Goal: Task Accomplishment & Management: Manage account settings

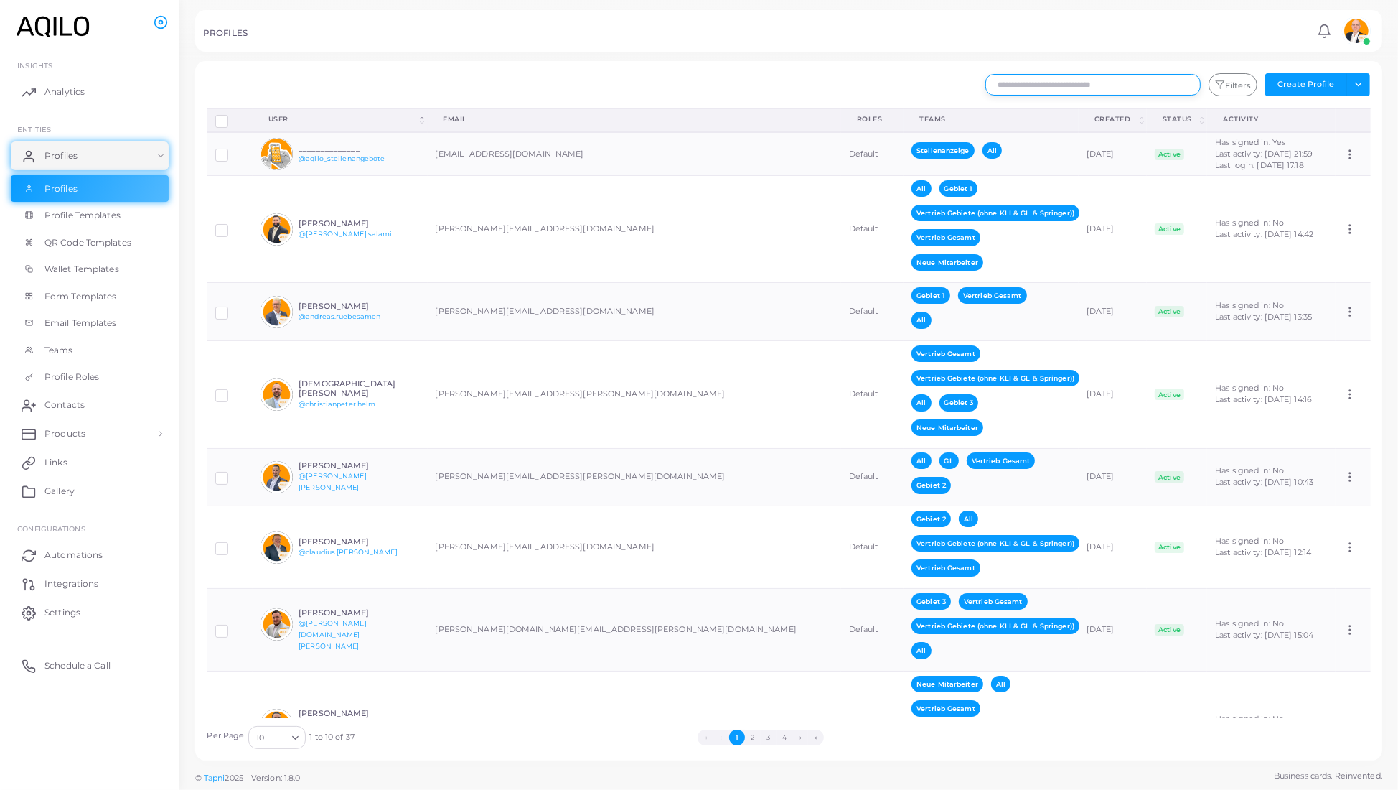
click at [682, 95] on input "text" at bounding box center [1093, 85] width 215 height 22
type input "*****"
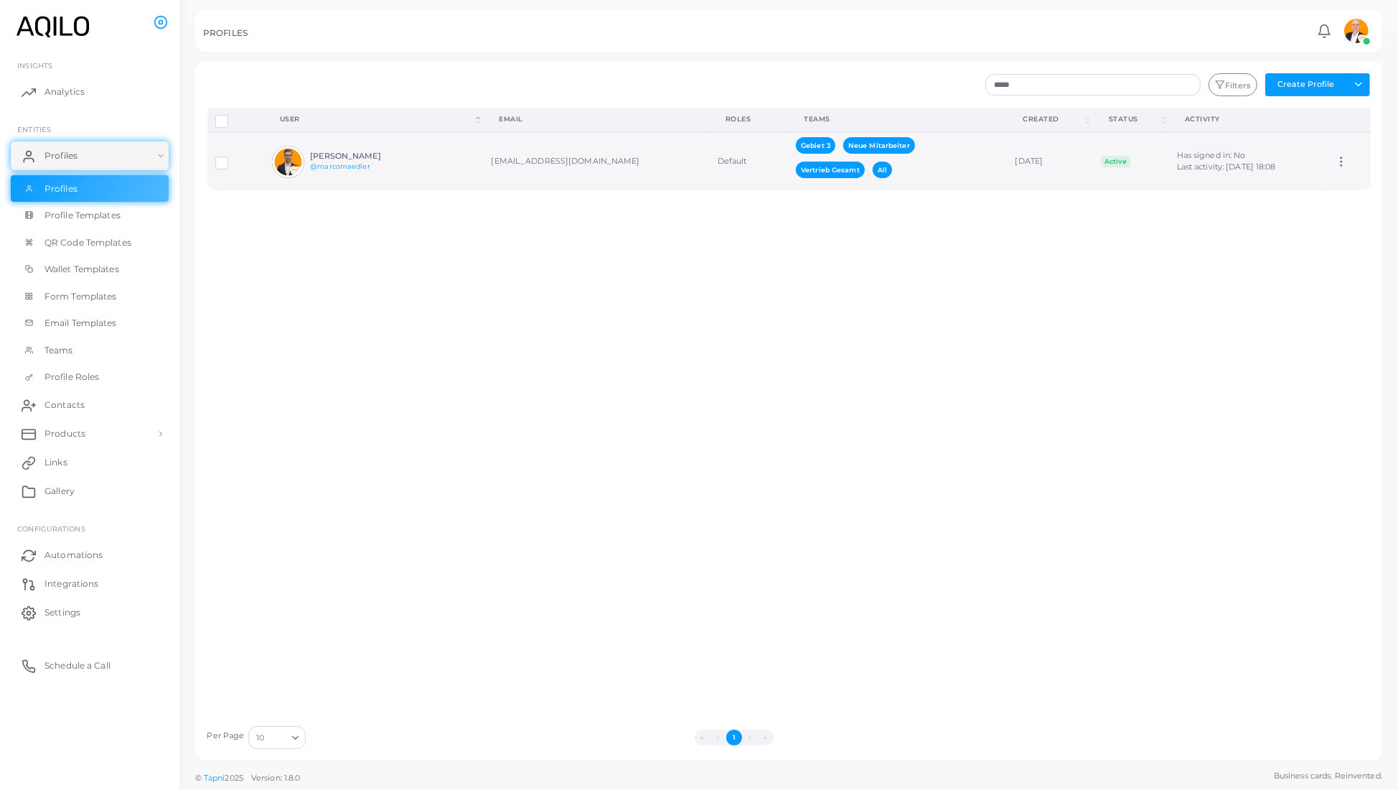
click at [515, 190] on td "marco.maedler@aqilo.com" at bounding box center [597, 161] width 226 height 58
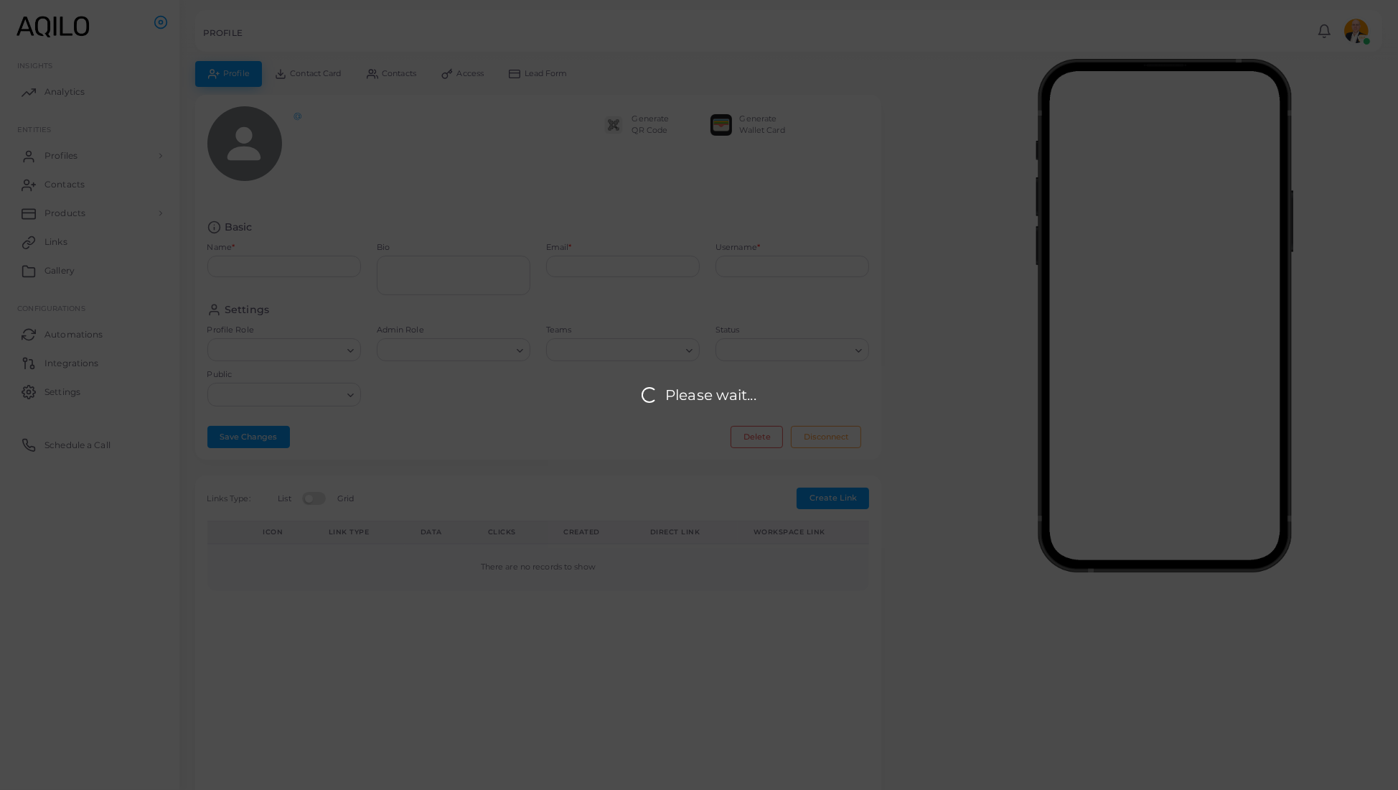
type input "**********"
type textarea "**********"
type input "**********"
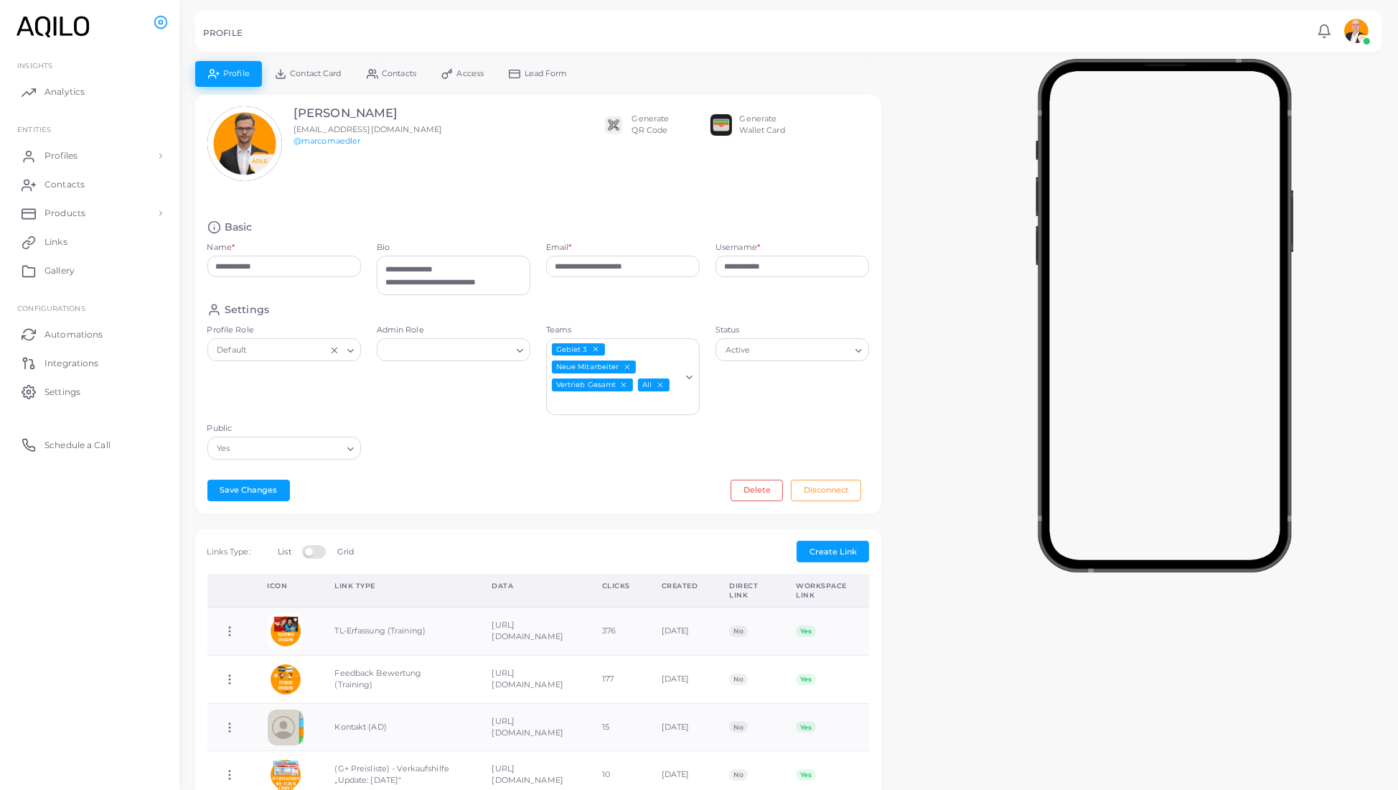
scroll to position [3, 0]
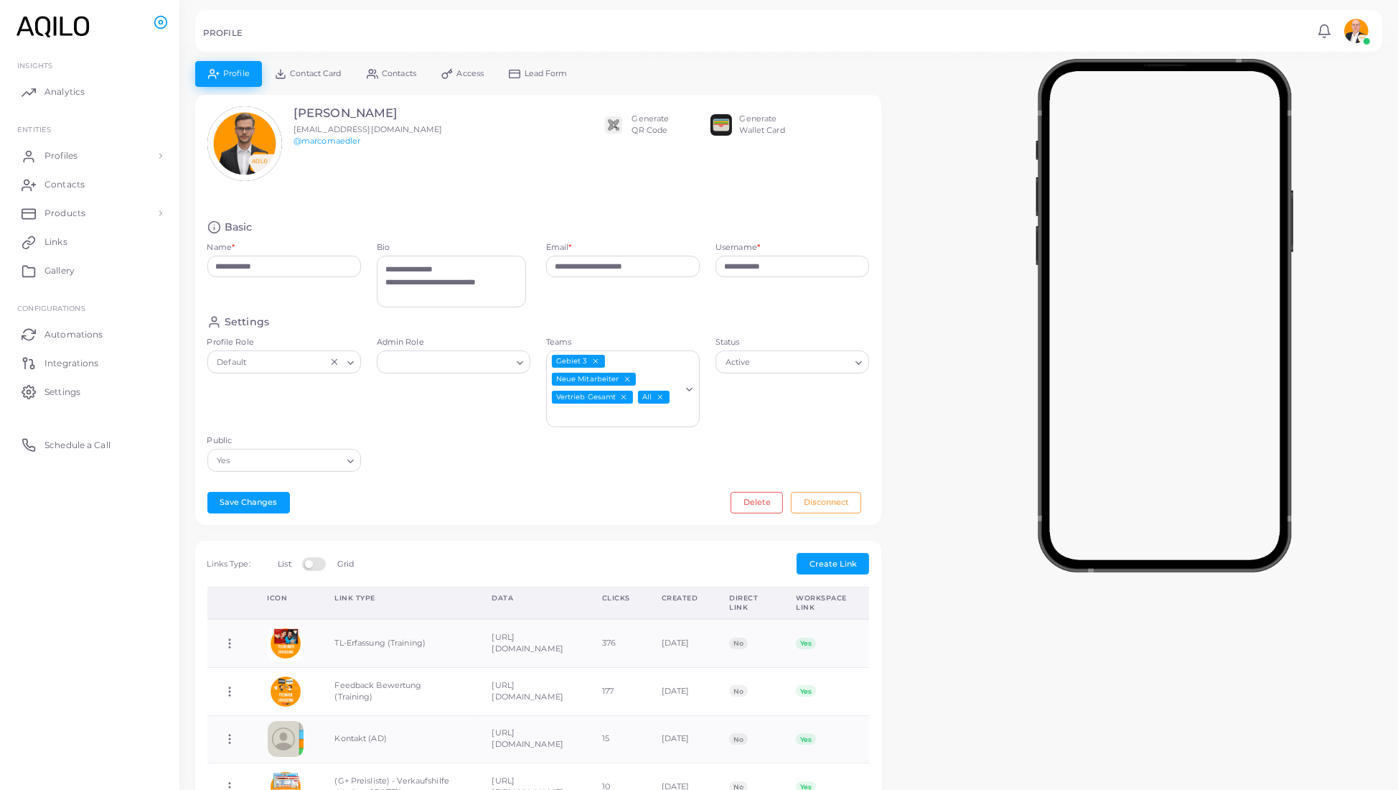
click at [643, 136] on div "Generate QR Code" at bounding box center [650, 124] width 37 height 23
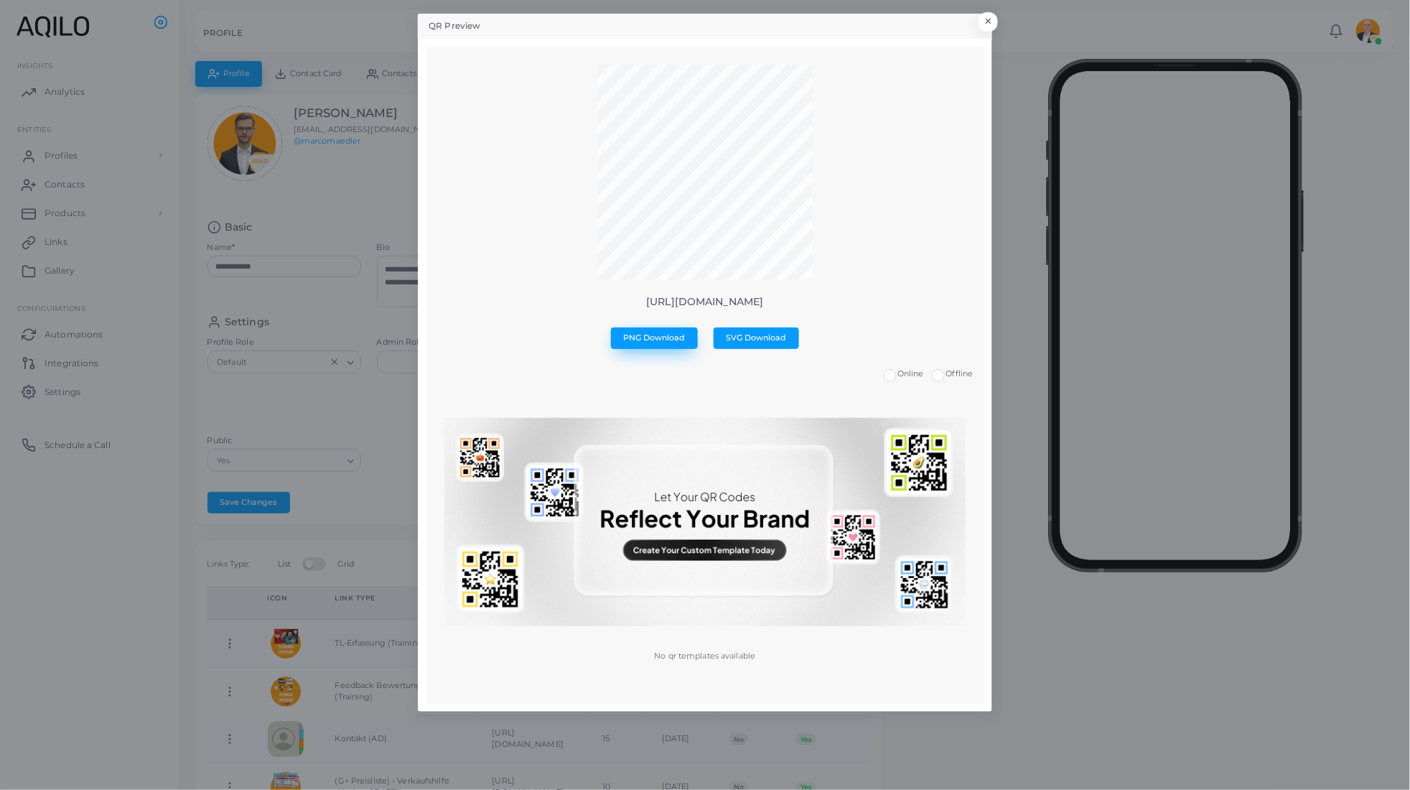
click at [648, 342] on span "PNG Download" at bounding box center [655, 337] width 62 height 10
click at [682, 23] on button "×" at bounding box center [985, 25] width 19 height 19
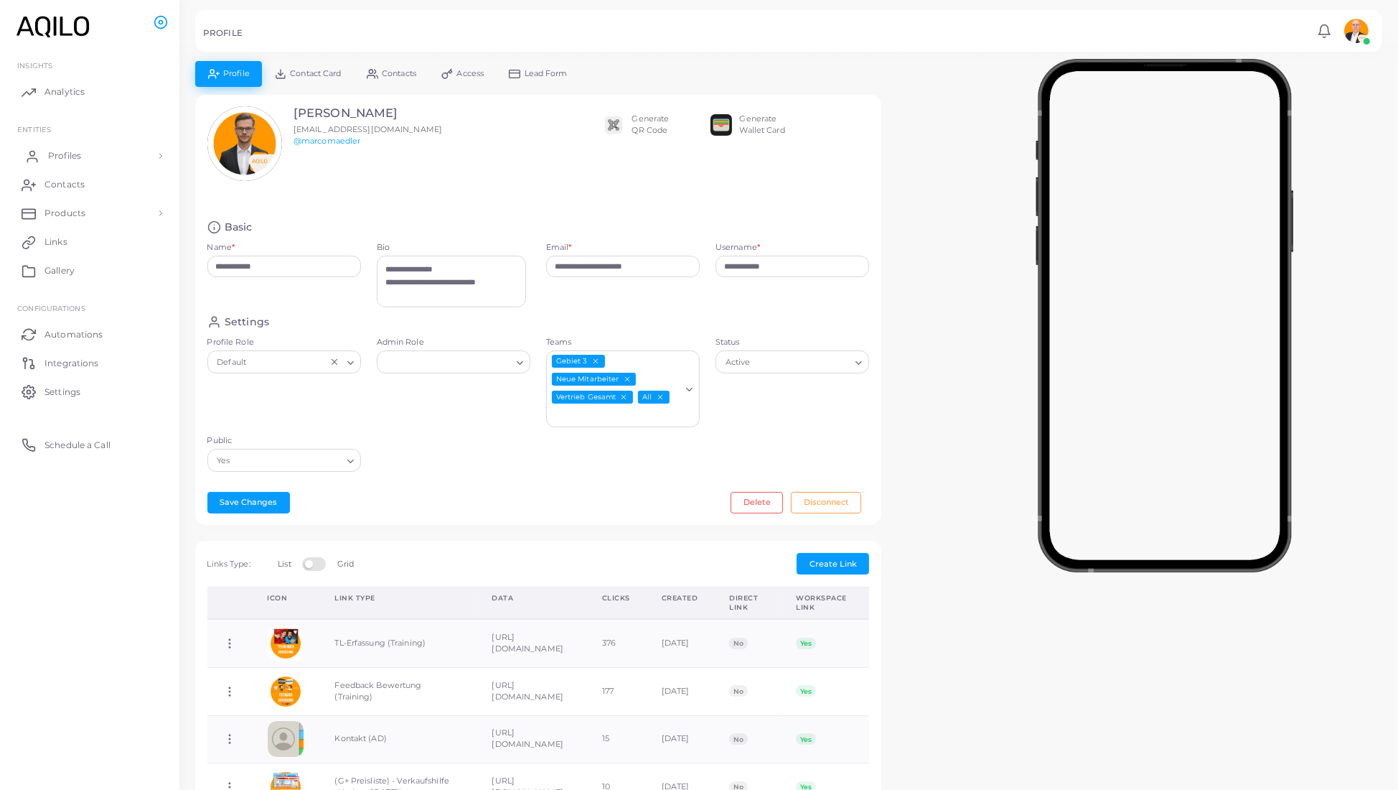
click at [74, 162] on span "Profiles" at bounding box center [64, 155] width 33 height 13
click at [78, 195] on span "Profiles" at bounding box center [64, 188] width 33 height 13
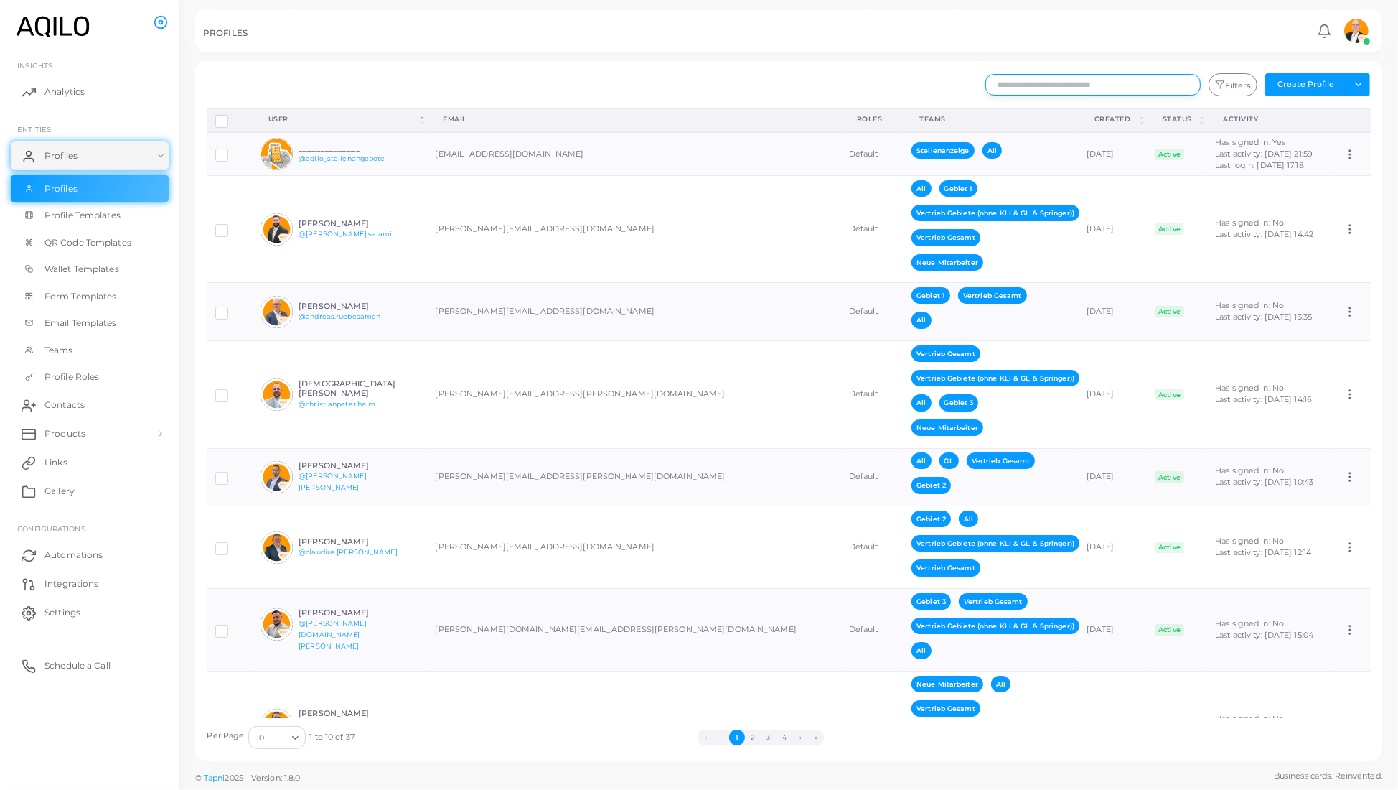
click at [682, 95] on input "text" at bounding box center [1093, 85] width 215 height 22
type input "*****"
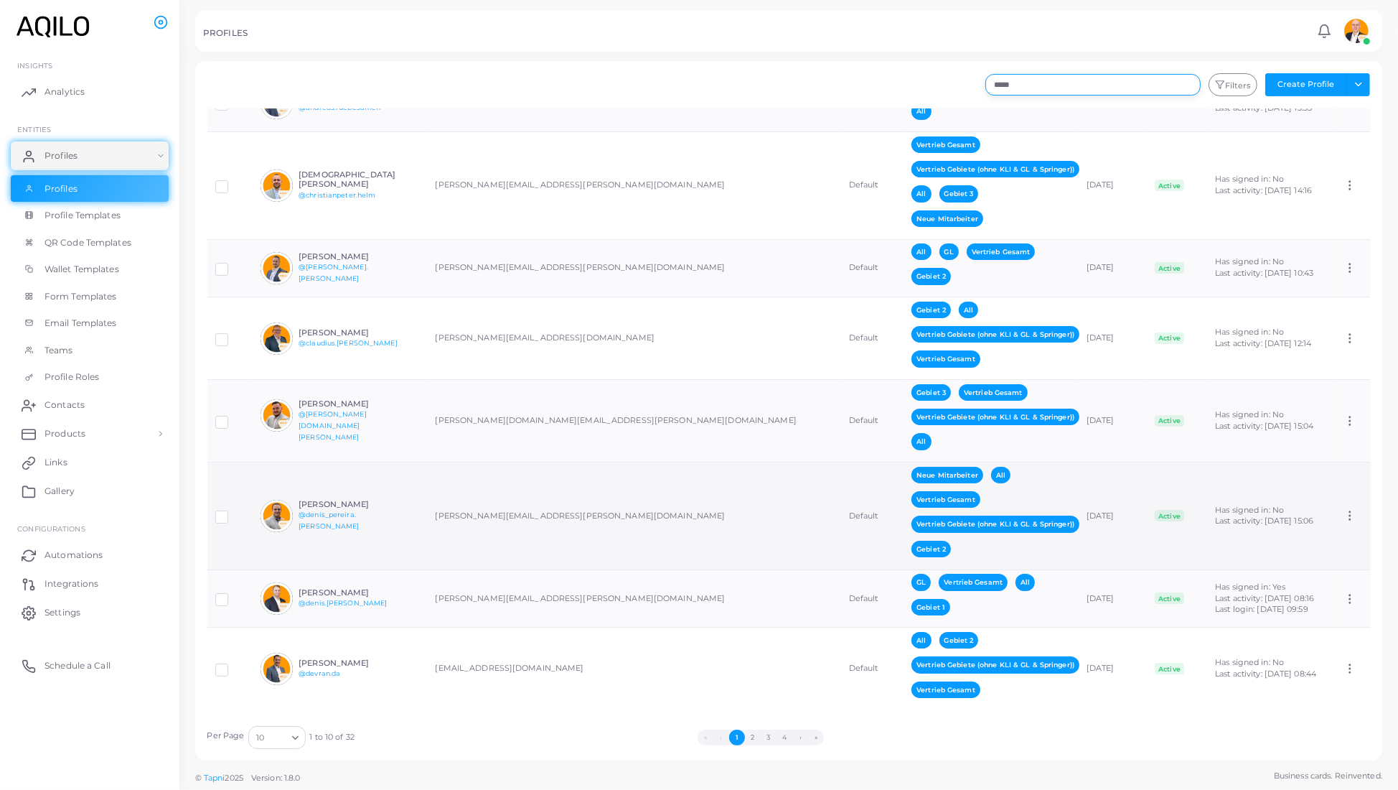
scroll to position [27, 0]
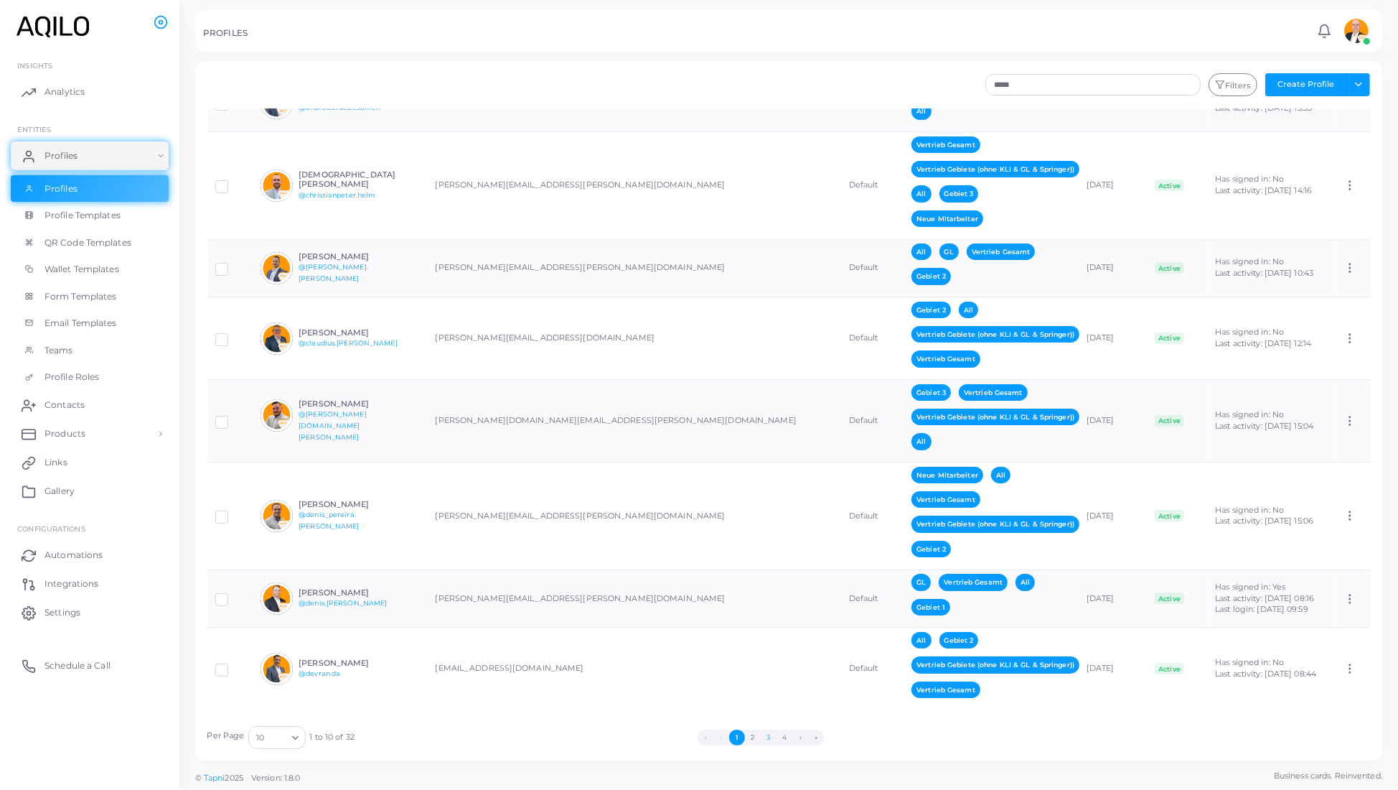
click at [682, 720] on button "3" at bounding box center [769, 737] width 16 height 16
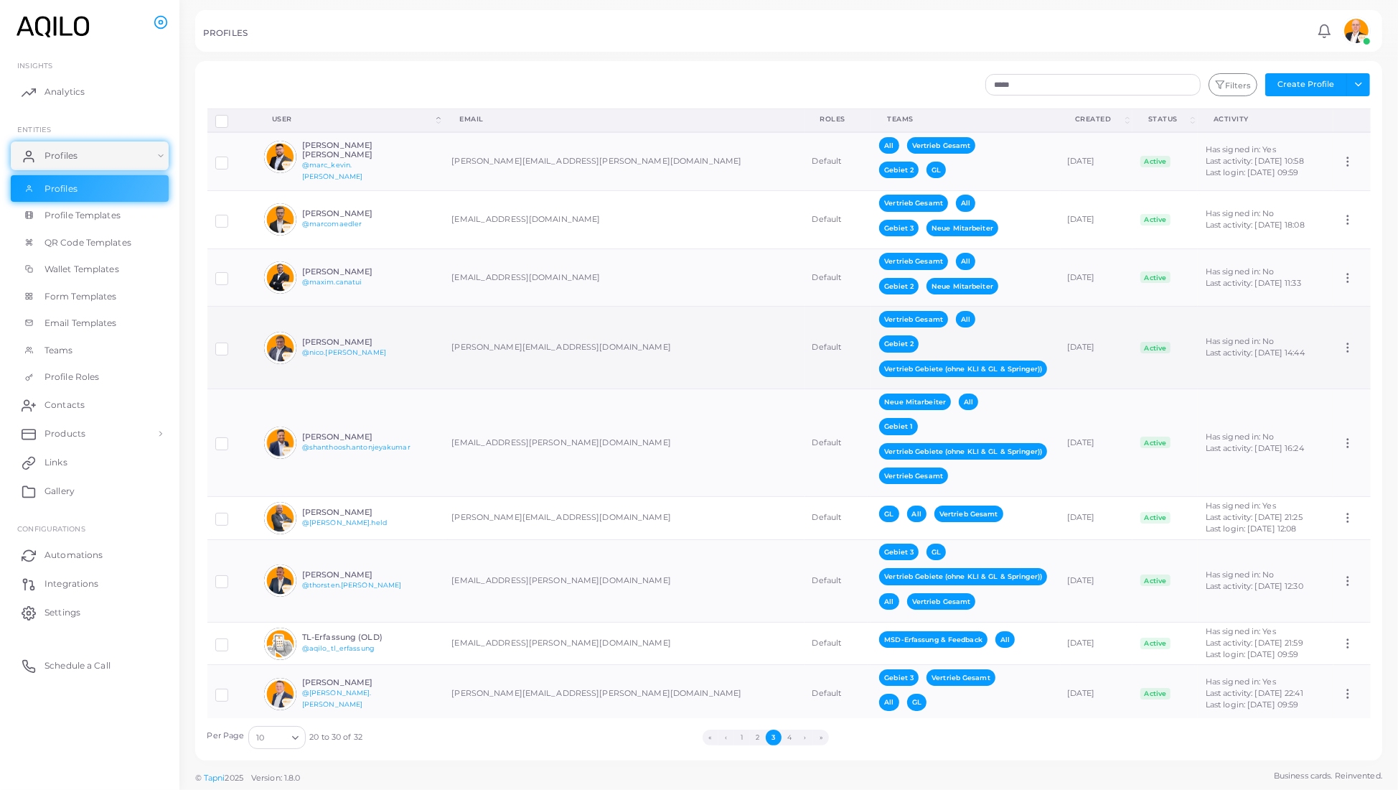
scroll to position [330, 0]
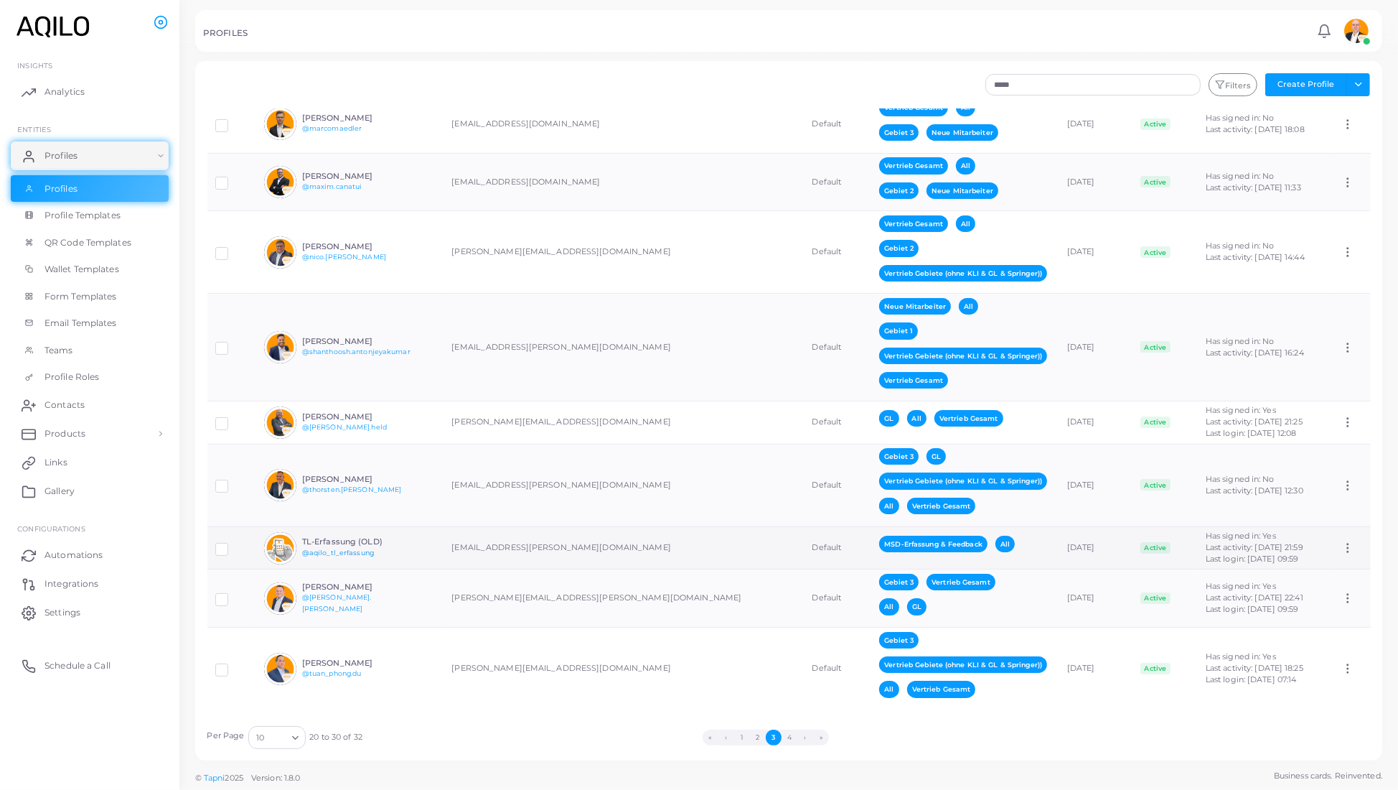
click at [374, 548] on link "@aqilo_tl_erfassung" at bounding box center [338, 552] width 72 height 8
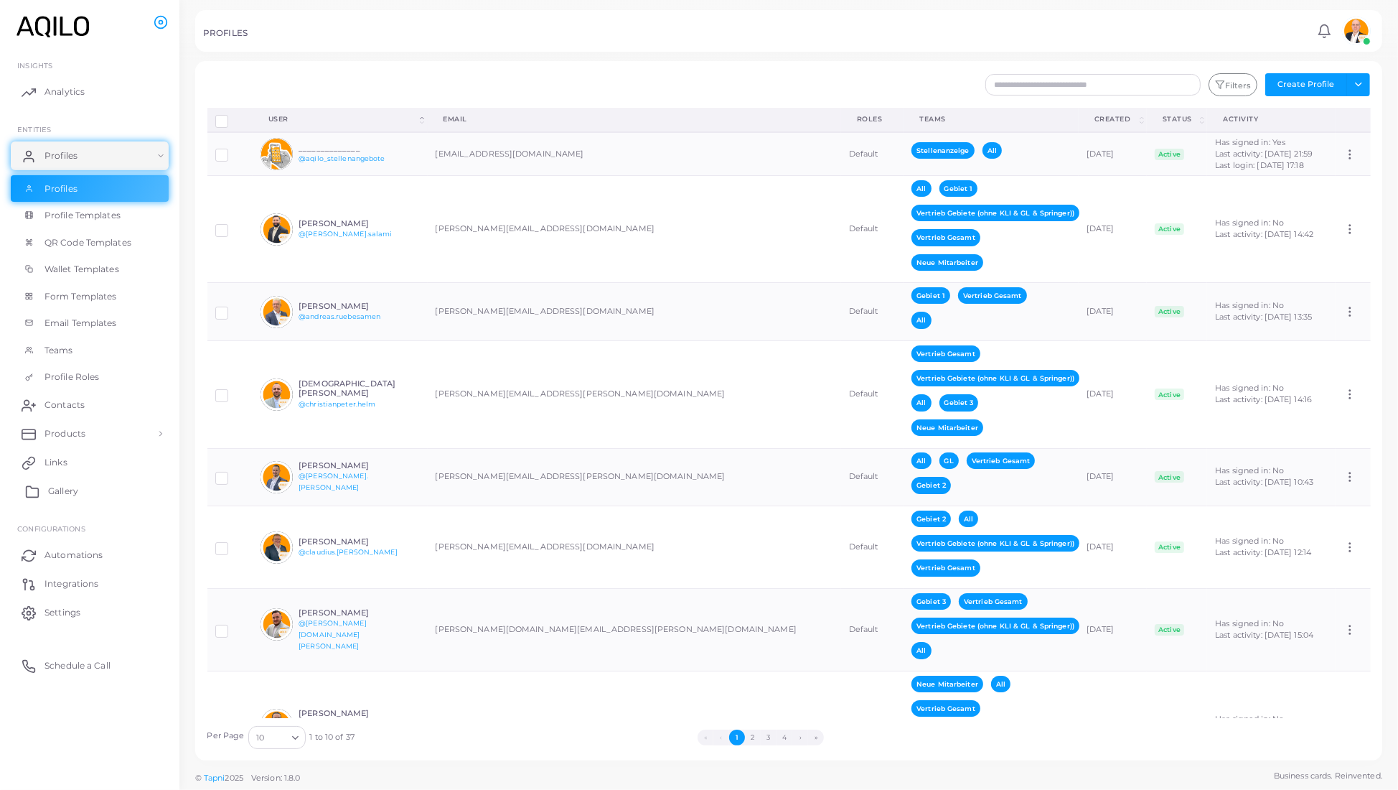
click at [48, 505] on link "Gallery" at bounding box center [90, 491] width 158 height 29
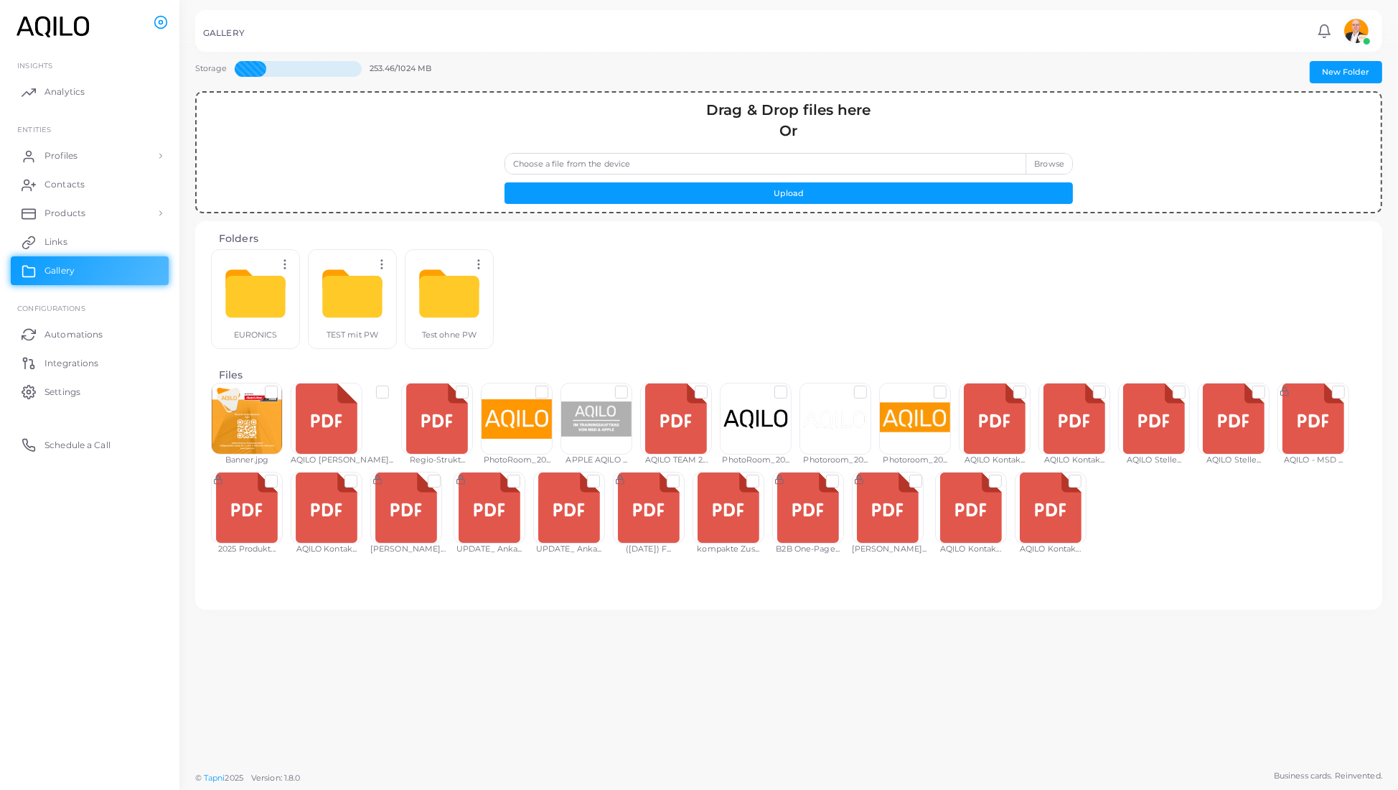
click at [920, 213] on div "Drag & Drop files here Or Choose a file from the device Upload" at bounding box center [788, 152] width 1187 height 122
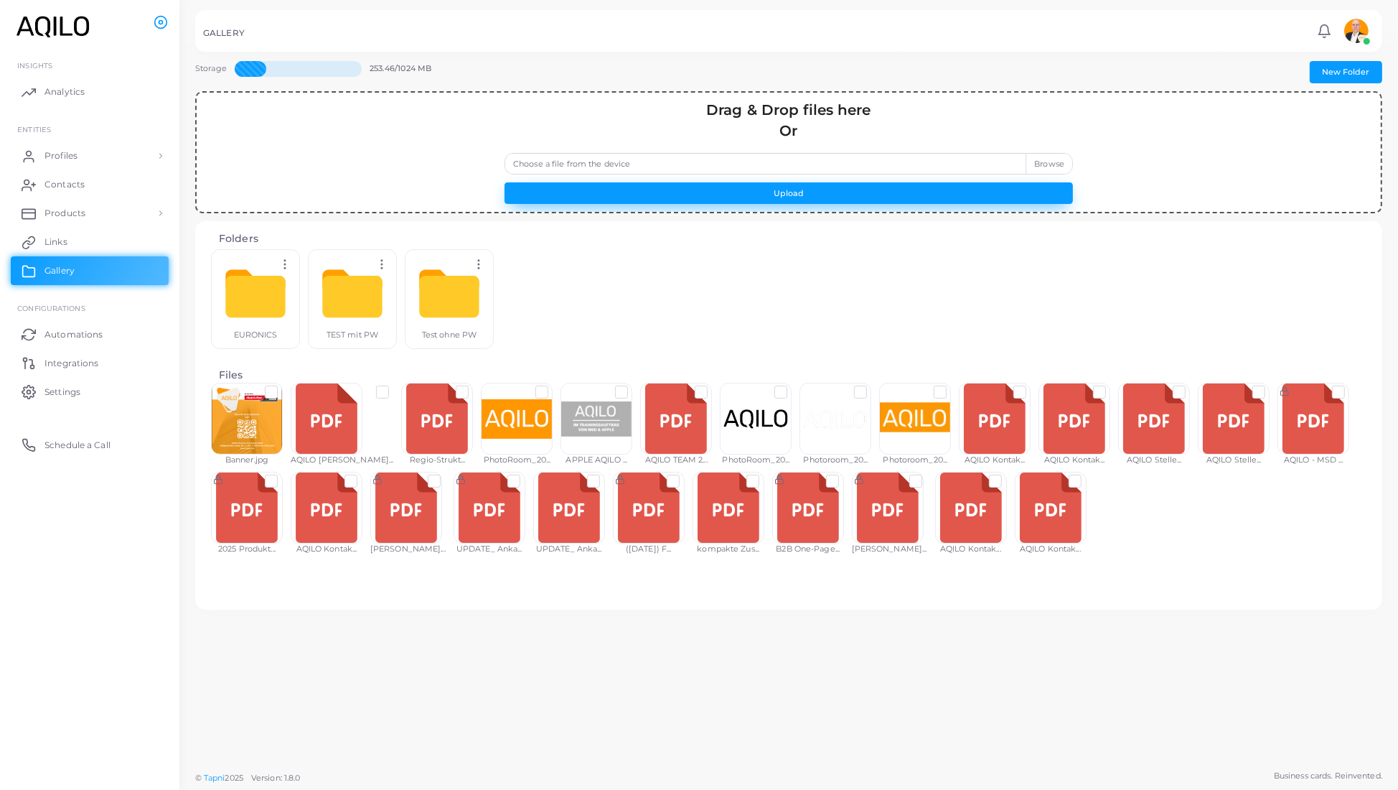
drag, startPoint x: 920, startPoint y: 205, endPoint x: 1014, endPoint y: 174, distance: 99.0
click at [920, 204] on button "Upload" at bounding box center [789, 193] width 569 height 22
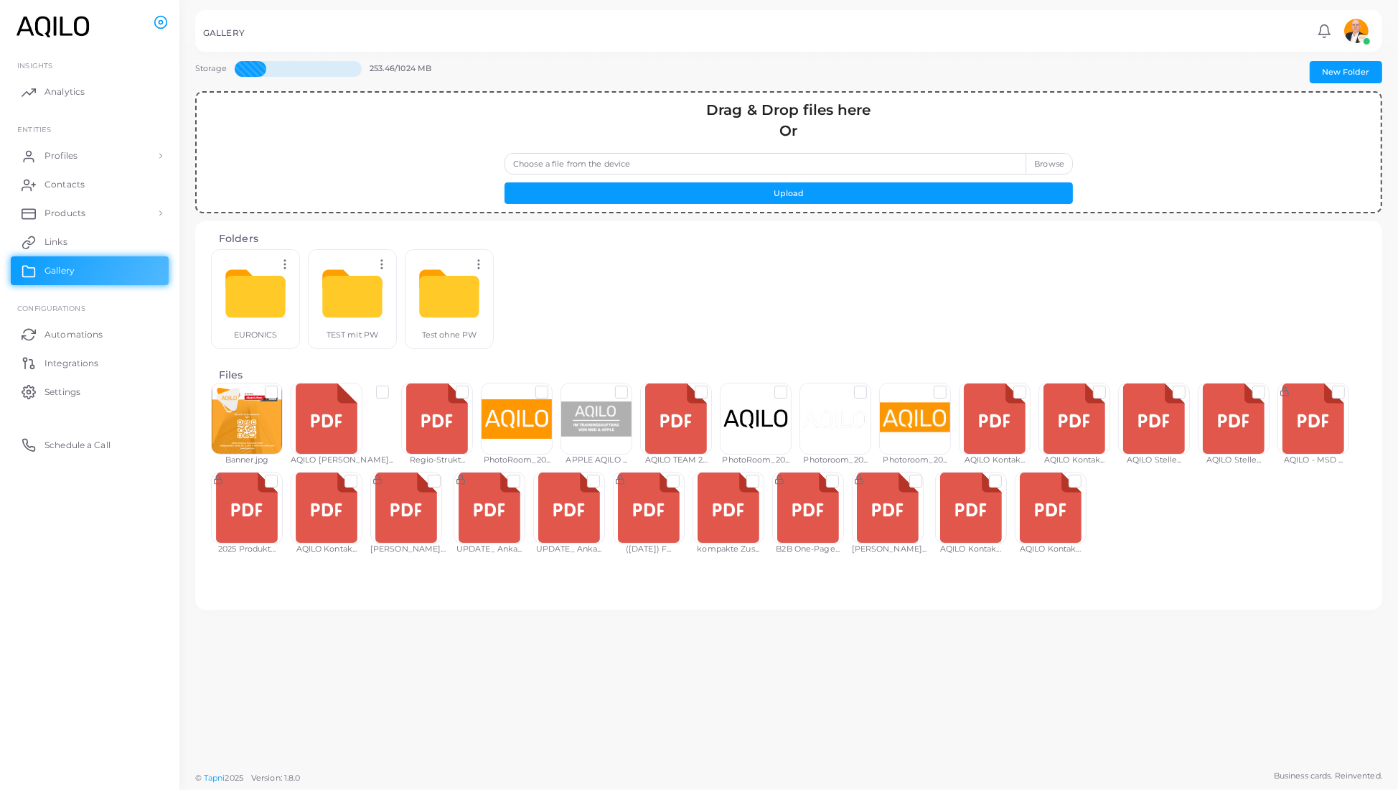
click at [1014, 174] on label "Choose a file from the device" at bounding box center [789, 164] width 569 height 22
click at [1014, 174] on input "Choose a file from the device" at bounding box center [789, 164] width 569 height 22
click at [1032, 173] on label "Choose a file from the device" at bounding box center [789, 164] width 569 height 22
click at [1032, 173] on input "Choose a file from the device" at bounding box center [789, 164] width 569 height 22
click at [1032, 174] on label "Choose a file from the device" at bounding box center [789, 164] width 569 height 22
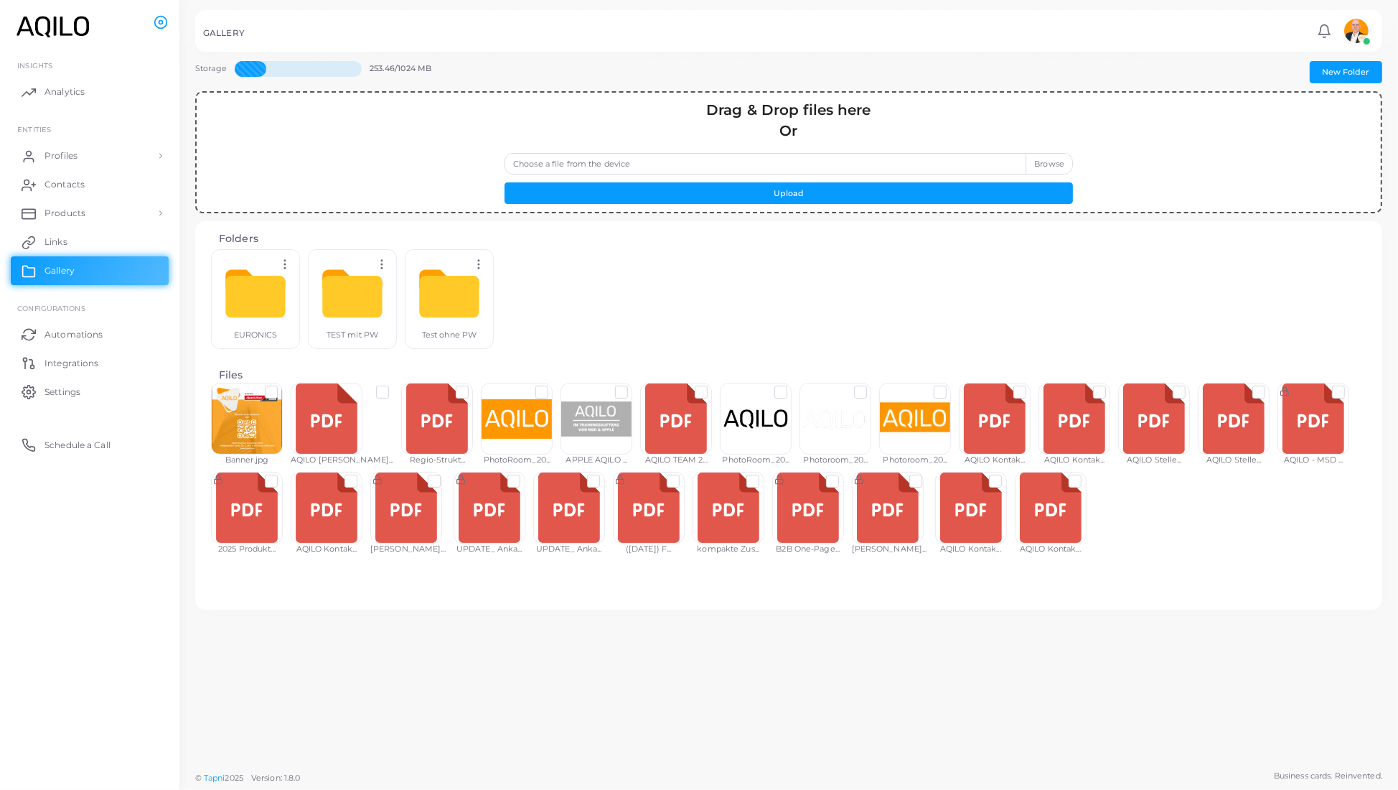
click at [1032, 174] on input "Choose a file from the device" at bounding box center [789, 164] width 569 height 22
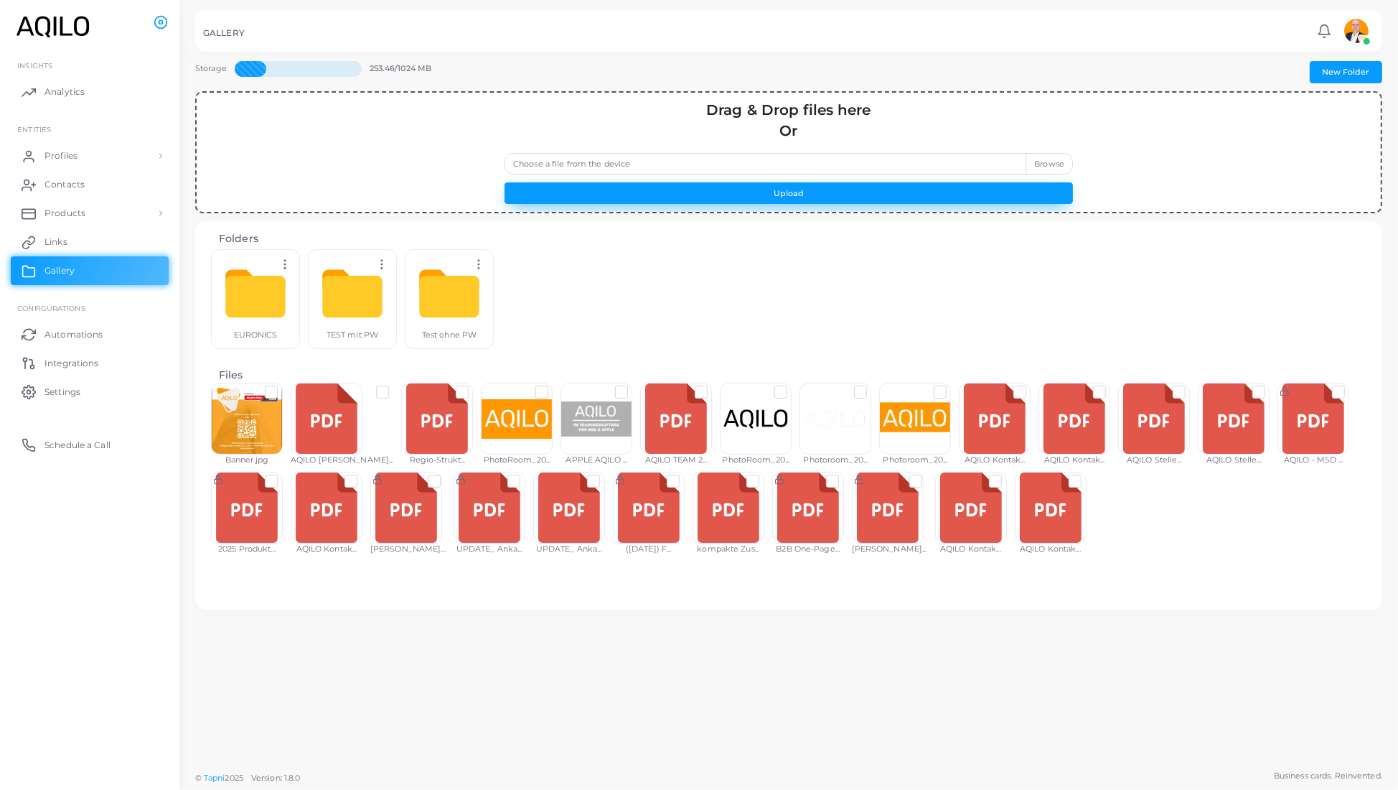
click at [817, 204] on button "Upload" at bounding box center [789, 193] width 569 height 22
click at [793, 204] on button "Upload" at bounding box center [789, 193] width 569 height 22
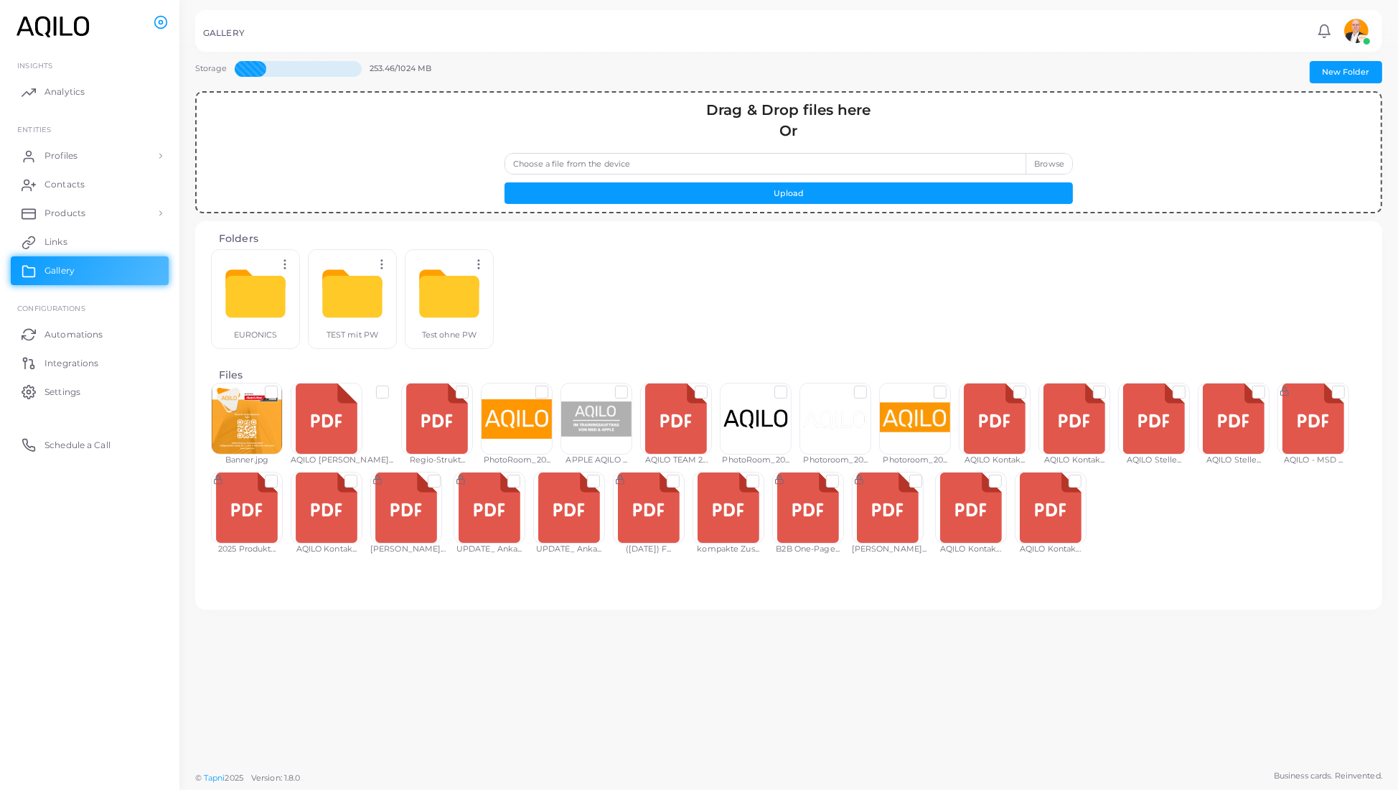
click at [1034, 174] on label "Choose a file from the device" at bounding box center [789, 164] width 569 height 22
click at [1034, 174] on input "Choose a file from the device" at bounding box center [789, 164] width 569 height 22
type input "**********"
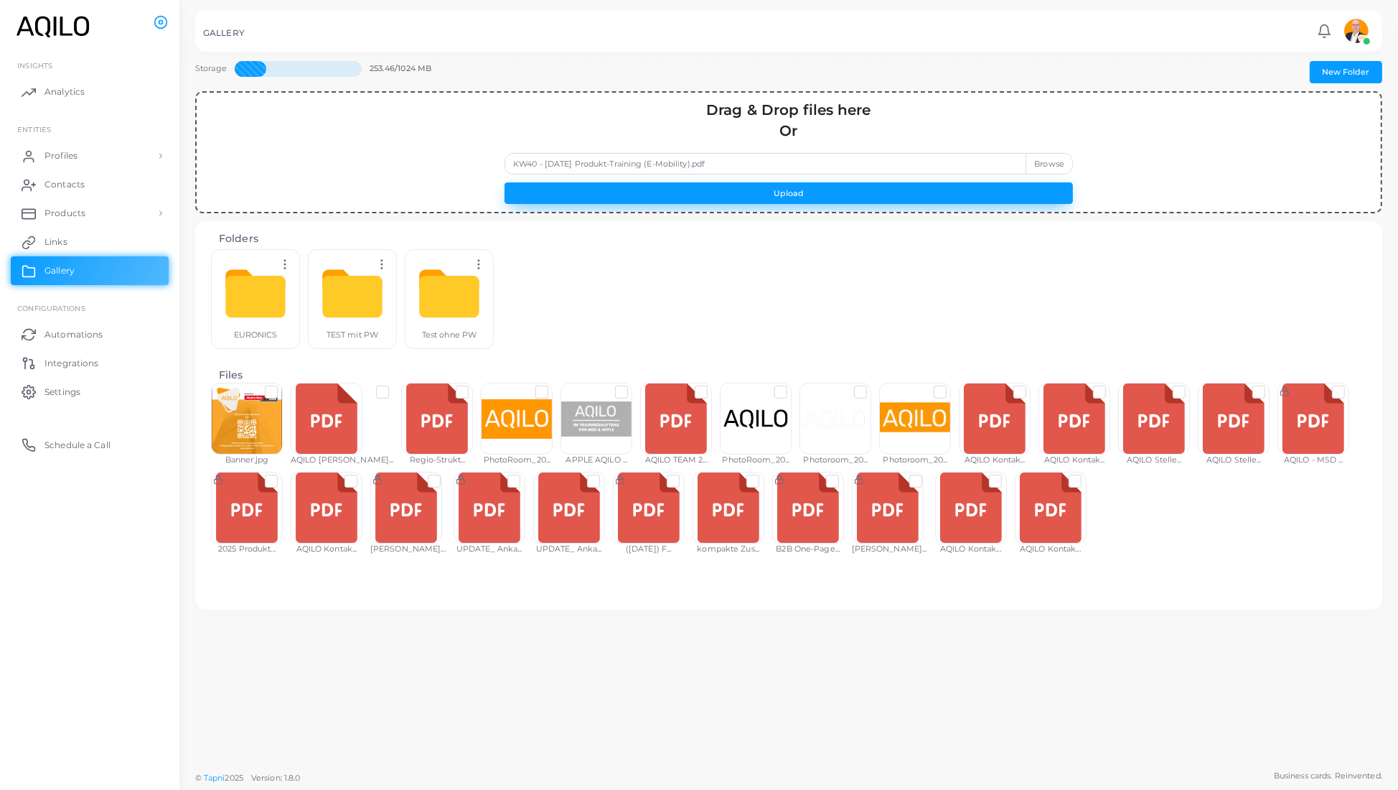
click at [809, 204] on button "Upload" at bounding box center [789, 193] width 569 height 22
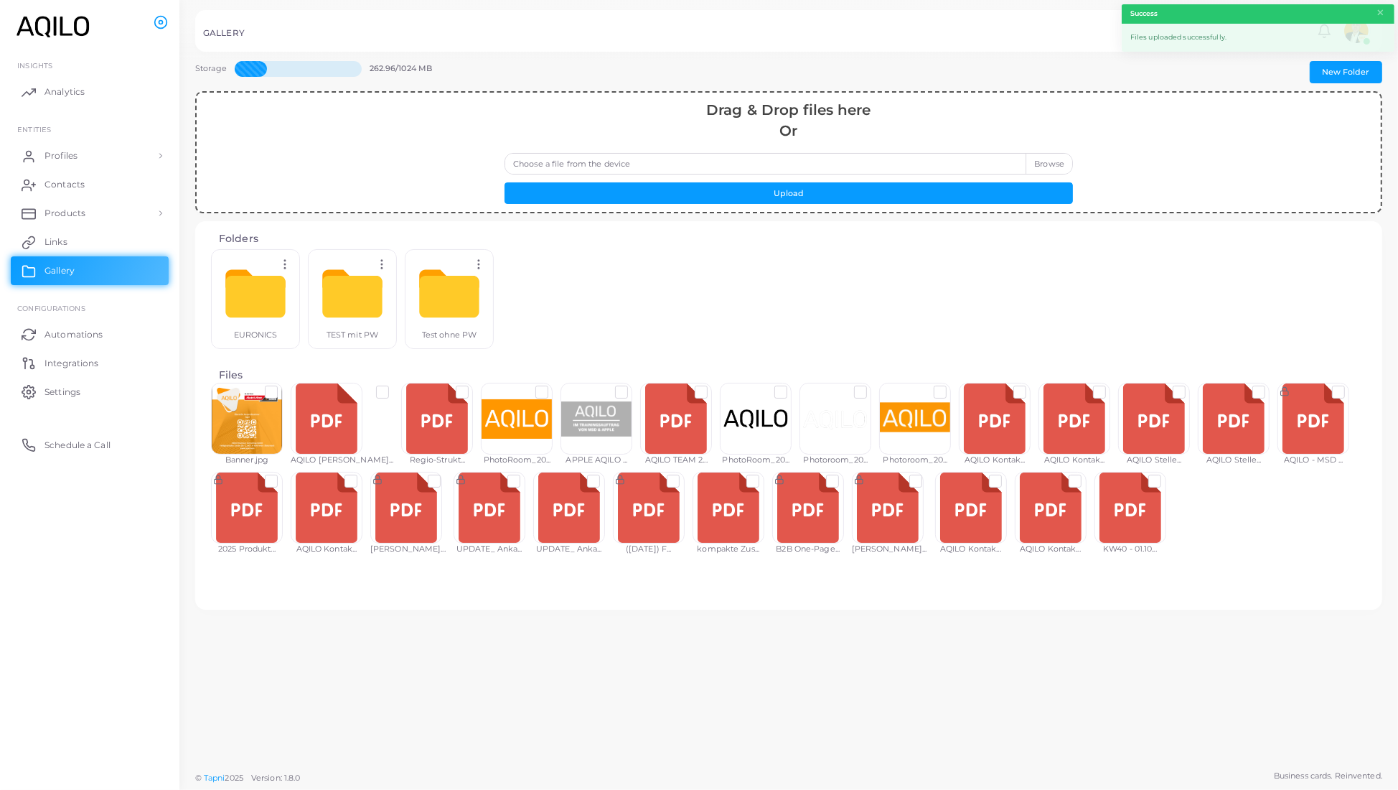
click at [1167, 475] on label at bounding box center [1167, 475] width 0 height 0
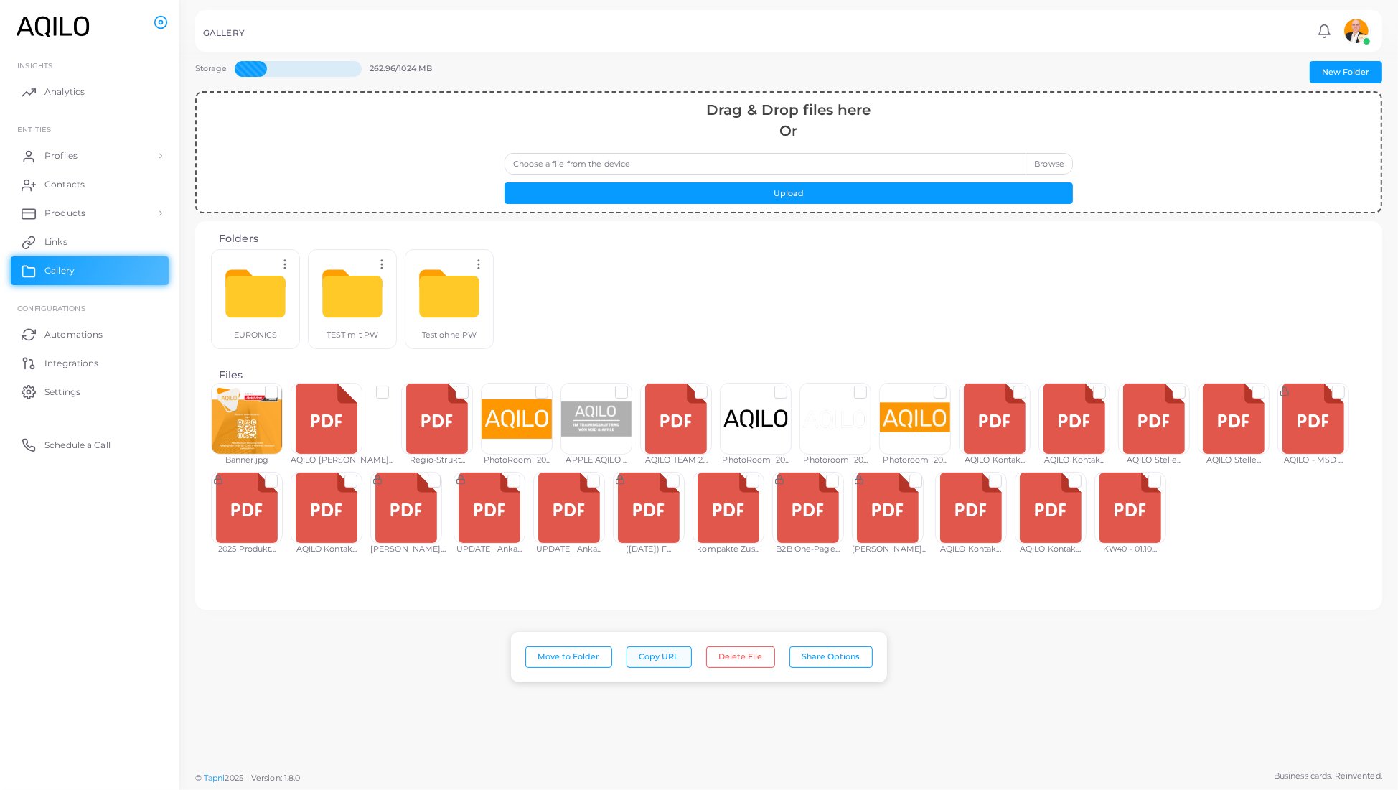
click at [652, 656] on button "Copy URL" at bounding box center [659, 657] width 65 height 22
click at [843, 655] on button "Share Options" at bounding box center [831, 657] width 83 height 22
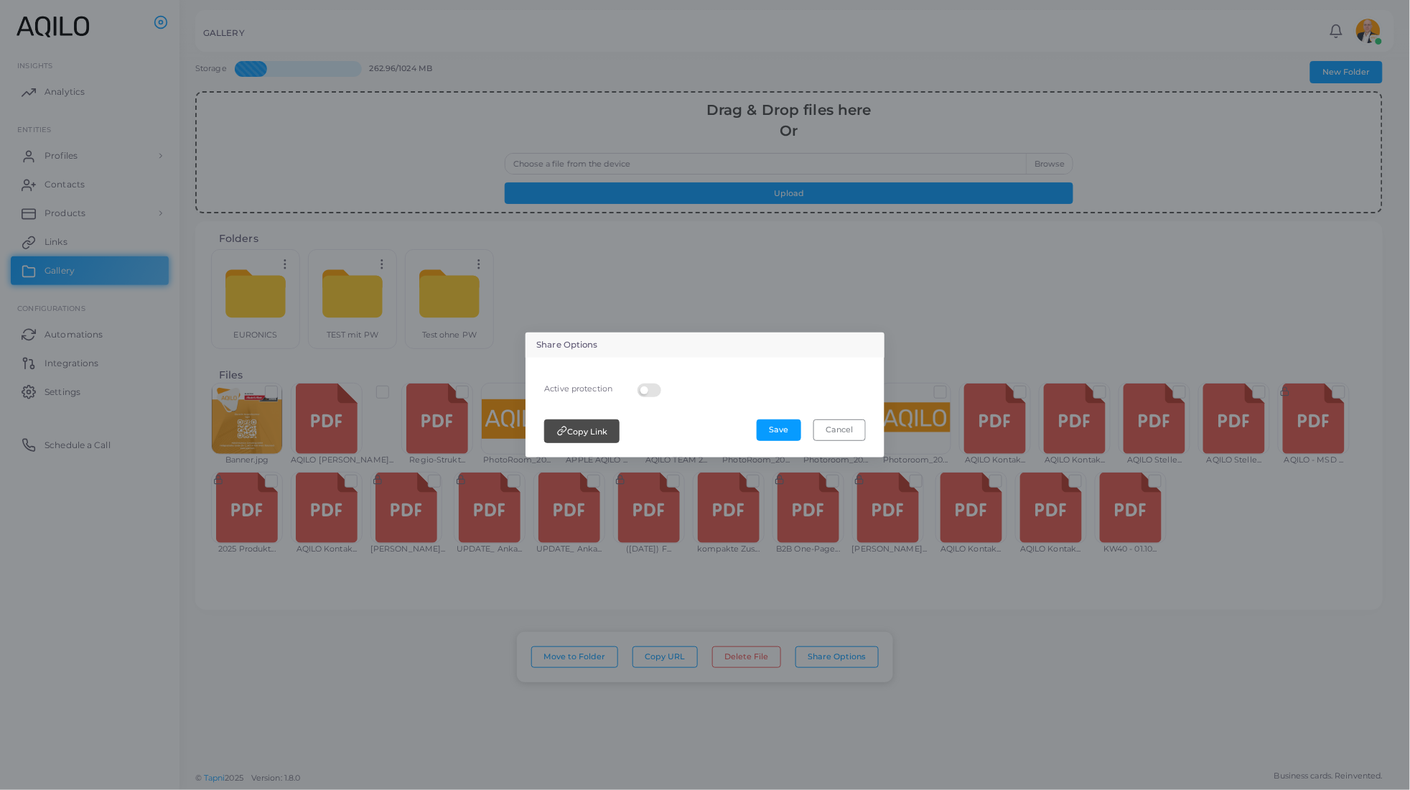
click at [640, 383] on label at bounding box center [651, 383] width 28 height 0
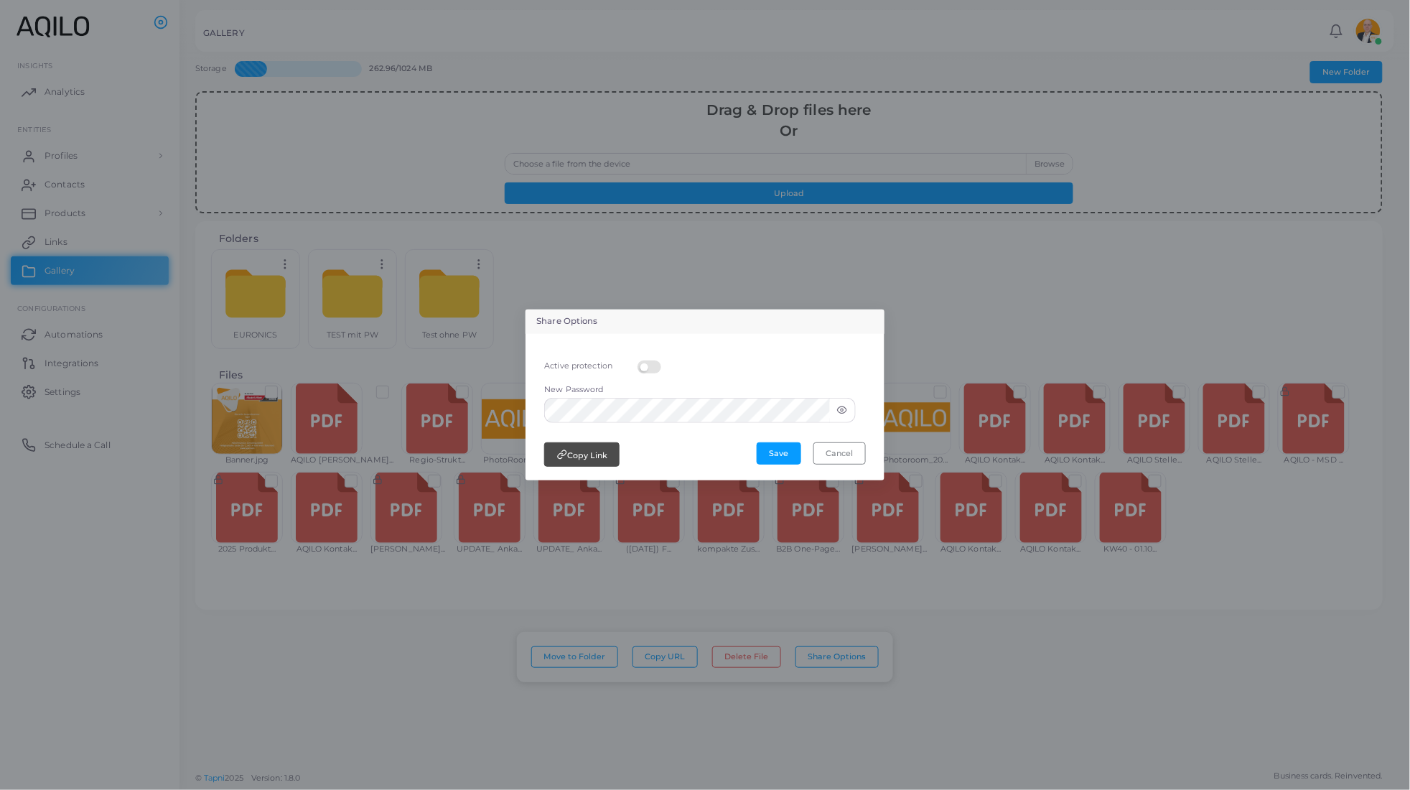
click at [844, 410] on icon at bounding box center [842, 410] width 9 height 6
click at [757, 462] on button "Save" at bounding box center [779, 453] width 45 height 22
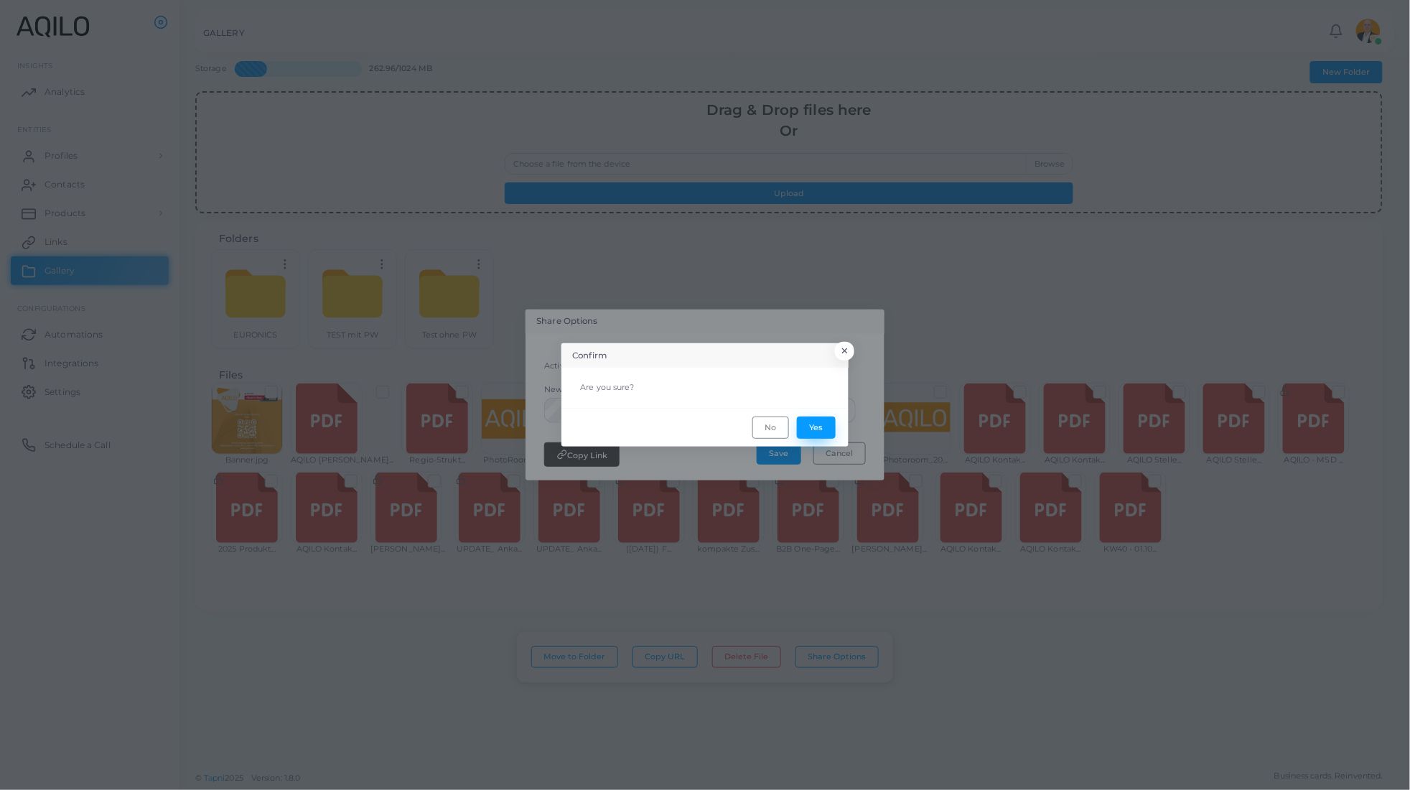
click at [810, 429] on button "Yes" at bounding box center [816, 427] width 39 height 22
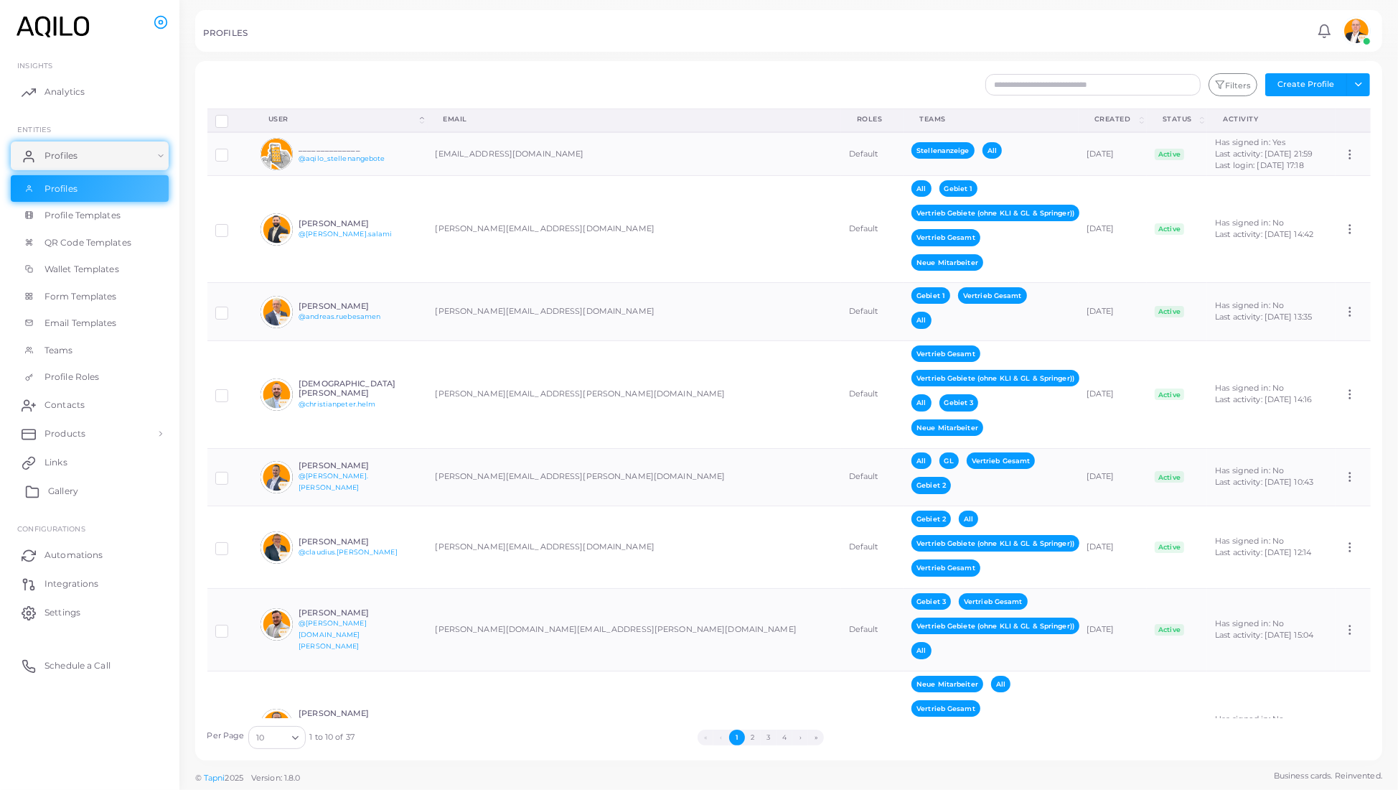
click at [88, 505] on link "Gallery" at bounding box center [90, 491] width 158 height 29
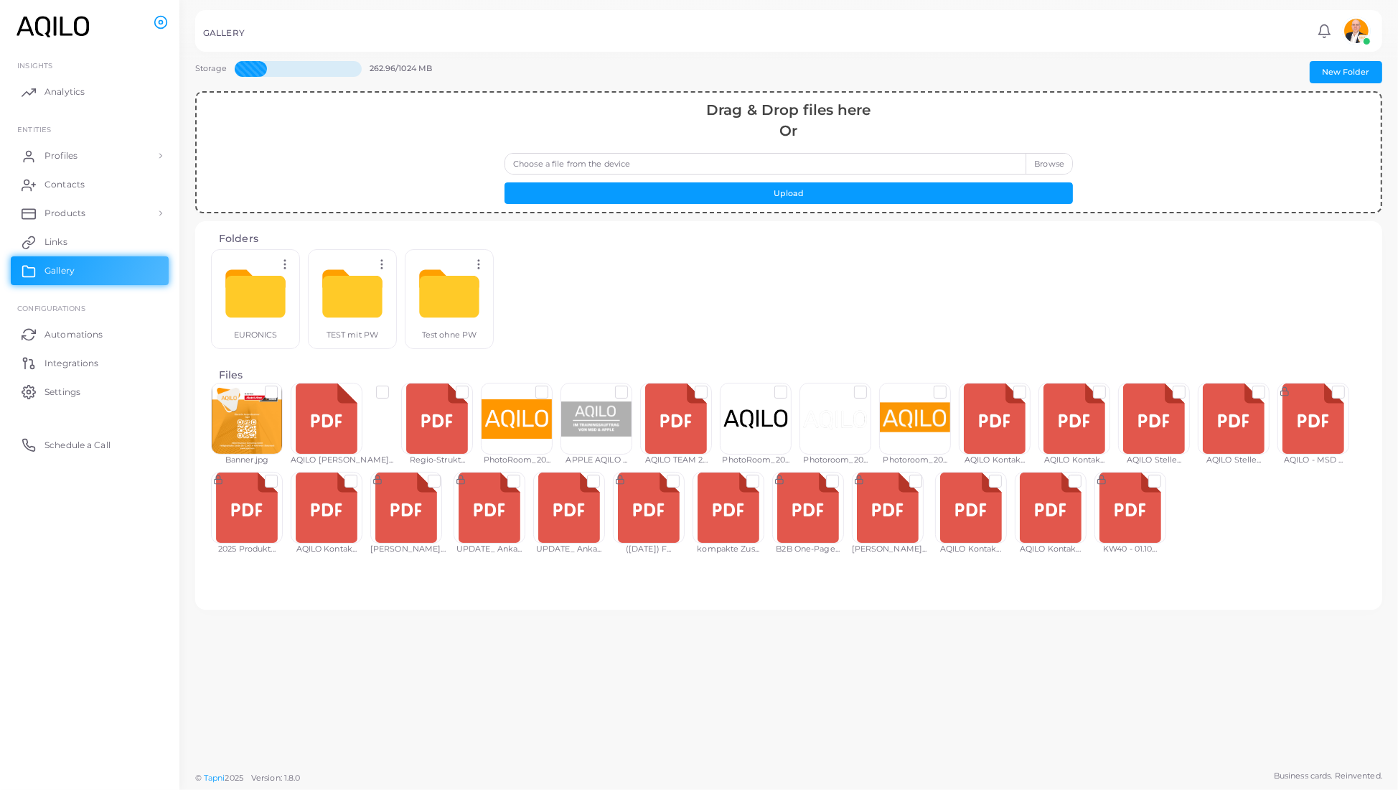
click at [1167, 524] on div at bounding box center [1131, 508] width 72 height 72
click at [1167, 475] on label at bounding box center [1167, 475] width 0 height 0
click at [839, 649] on button "Share Options" at bounding box center [831, 657] width 83 height 22
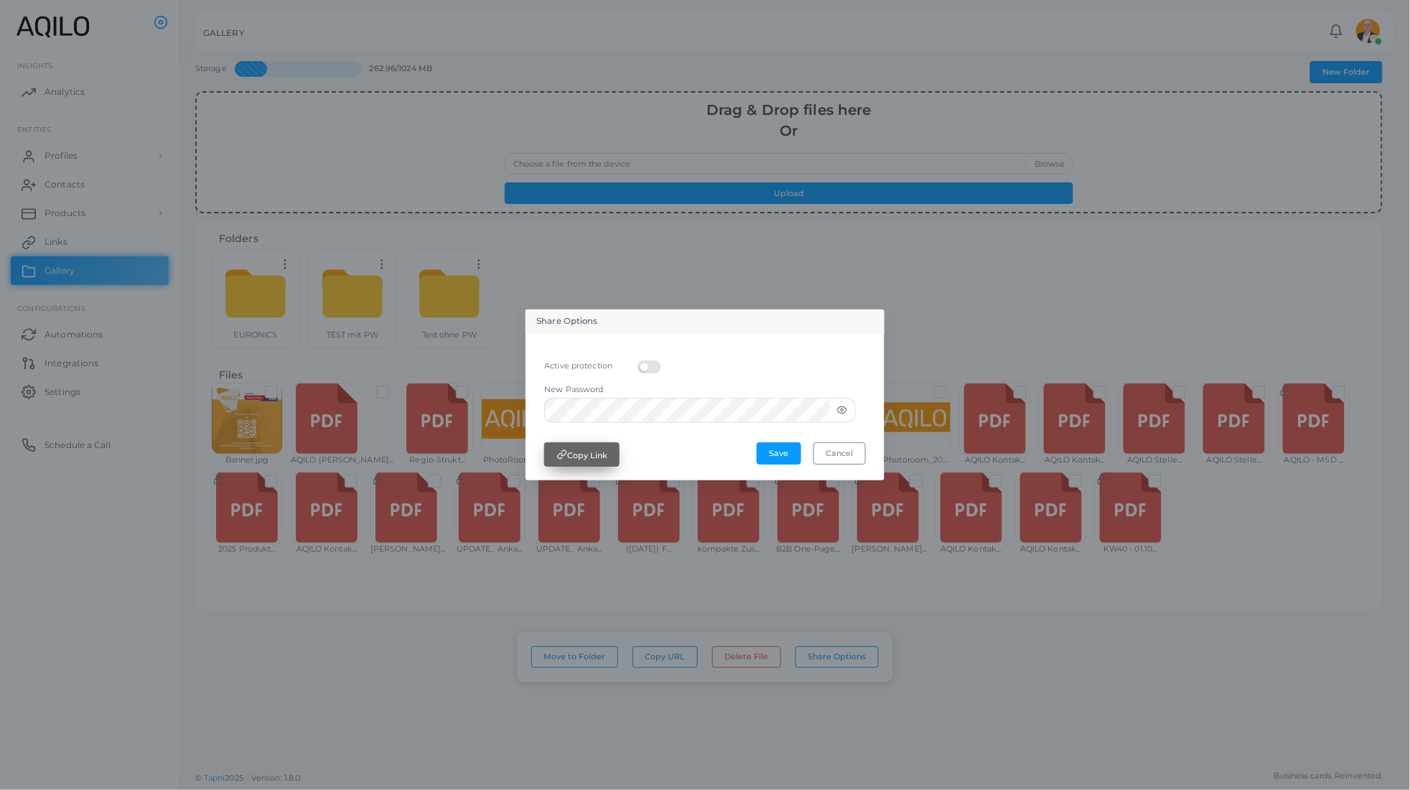
click at [620, 465] on button "Copy Link" at bounding box center [581, 454] width 75 height 24
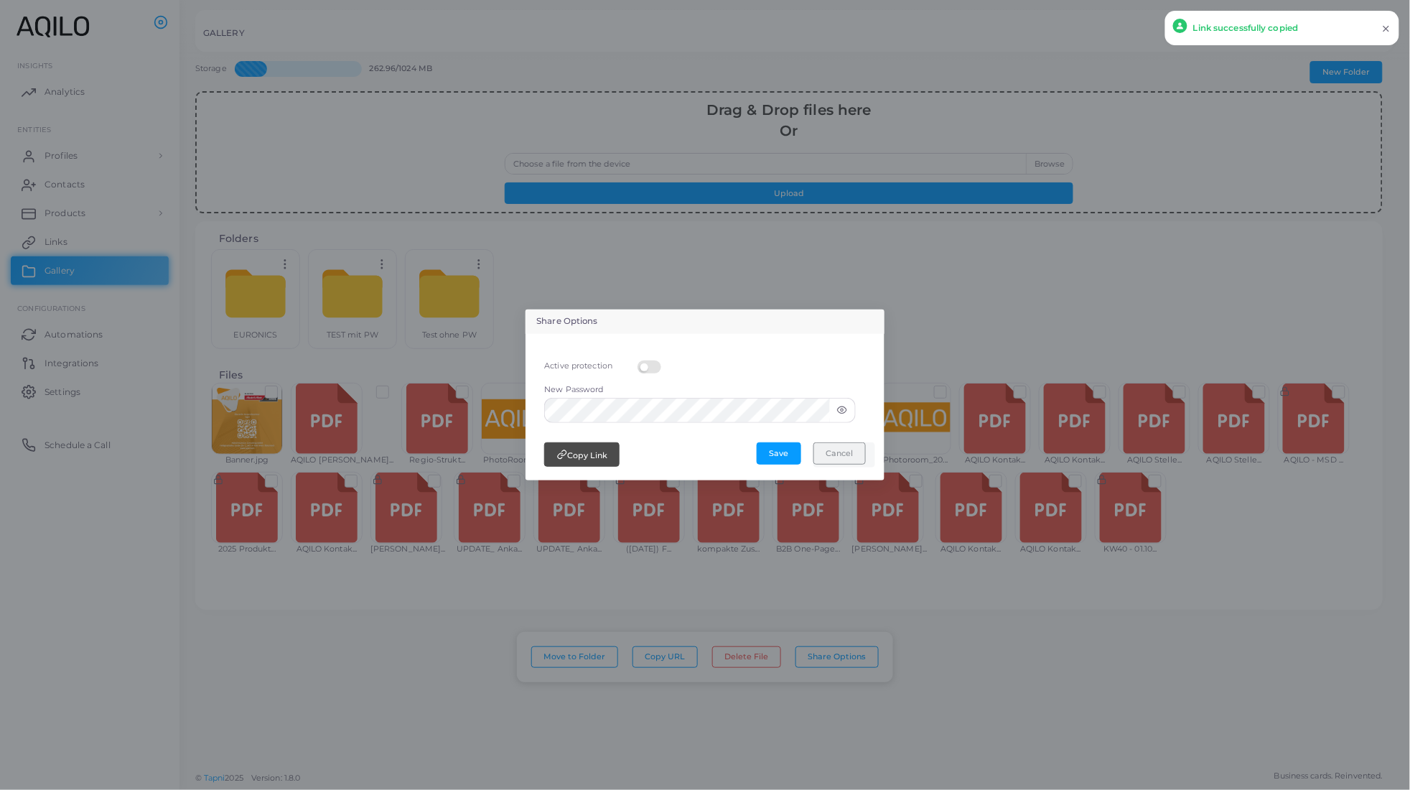
click at [830, 461] on button "Cancel" at bounding box center [839, 453] width 52 height 22
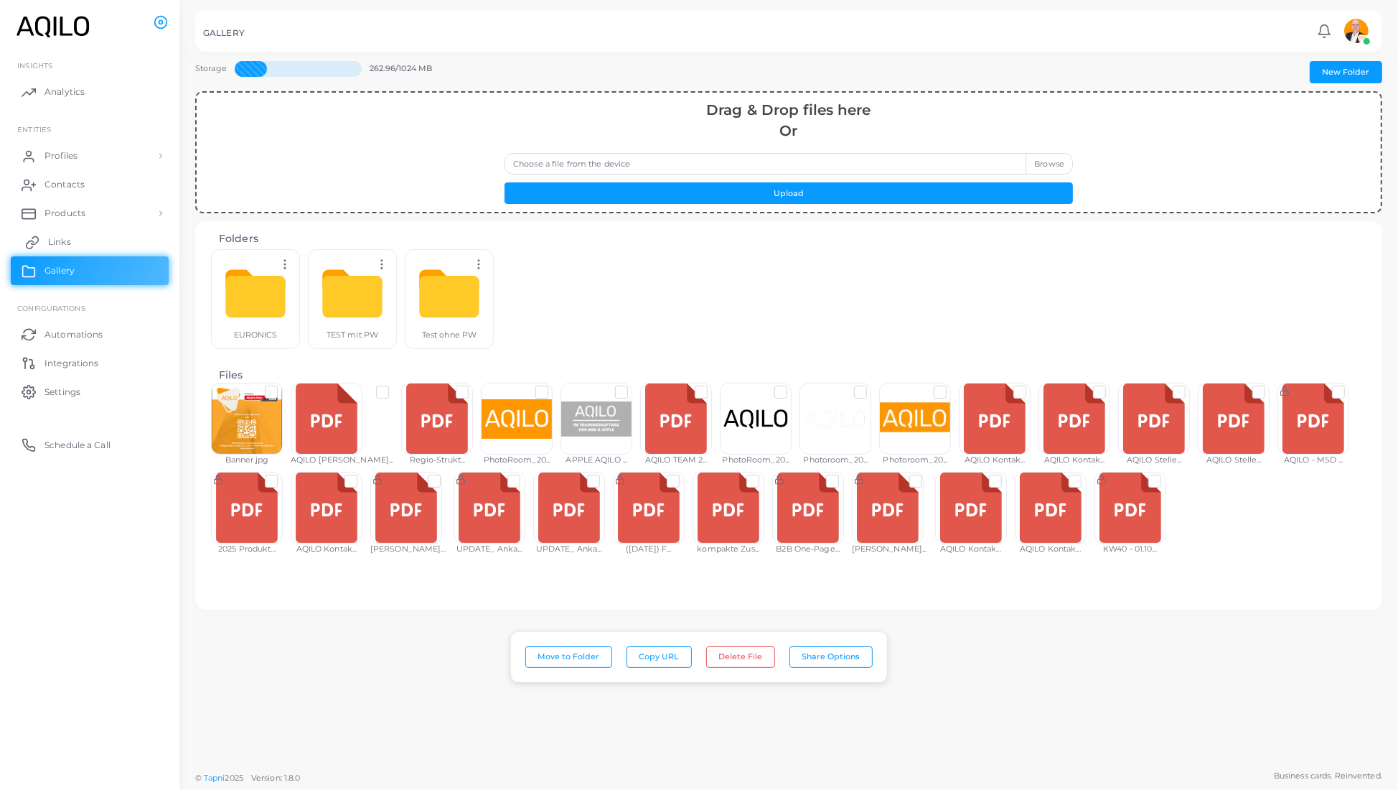
click at [71, 248] on span "Links" at bounding box center [59, 241] width 23 height 13
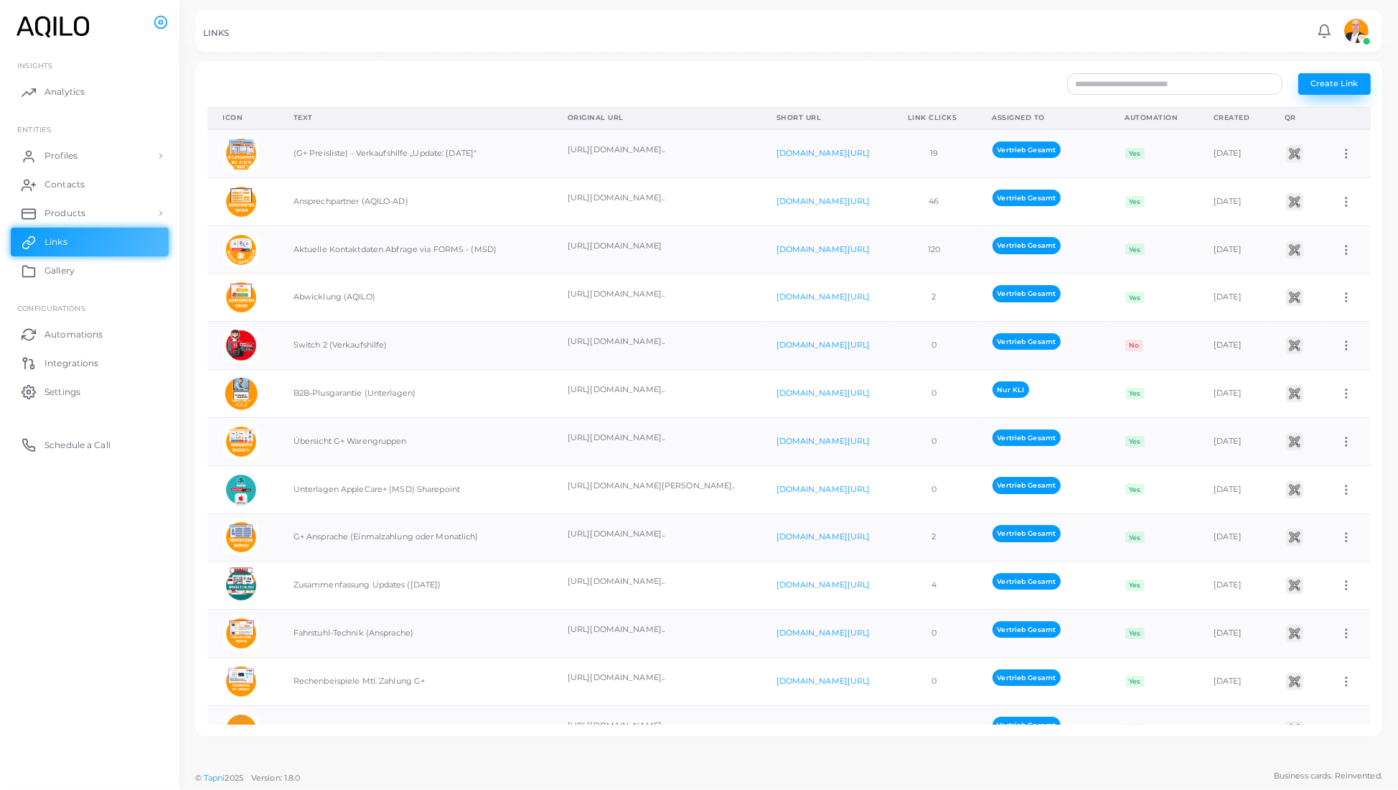
click at [1304, 90] on button "Create Link" at bounding box center [1335, 84] width 73 height 22
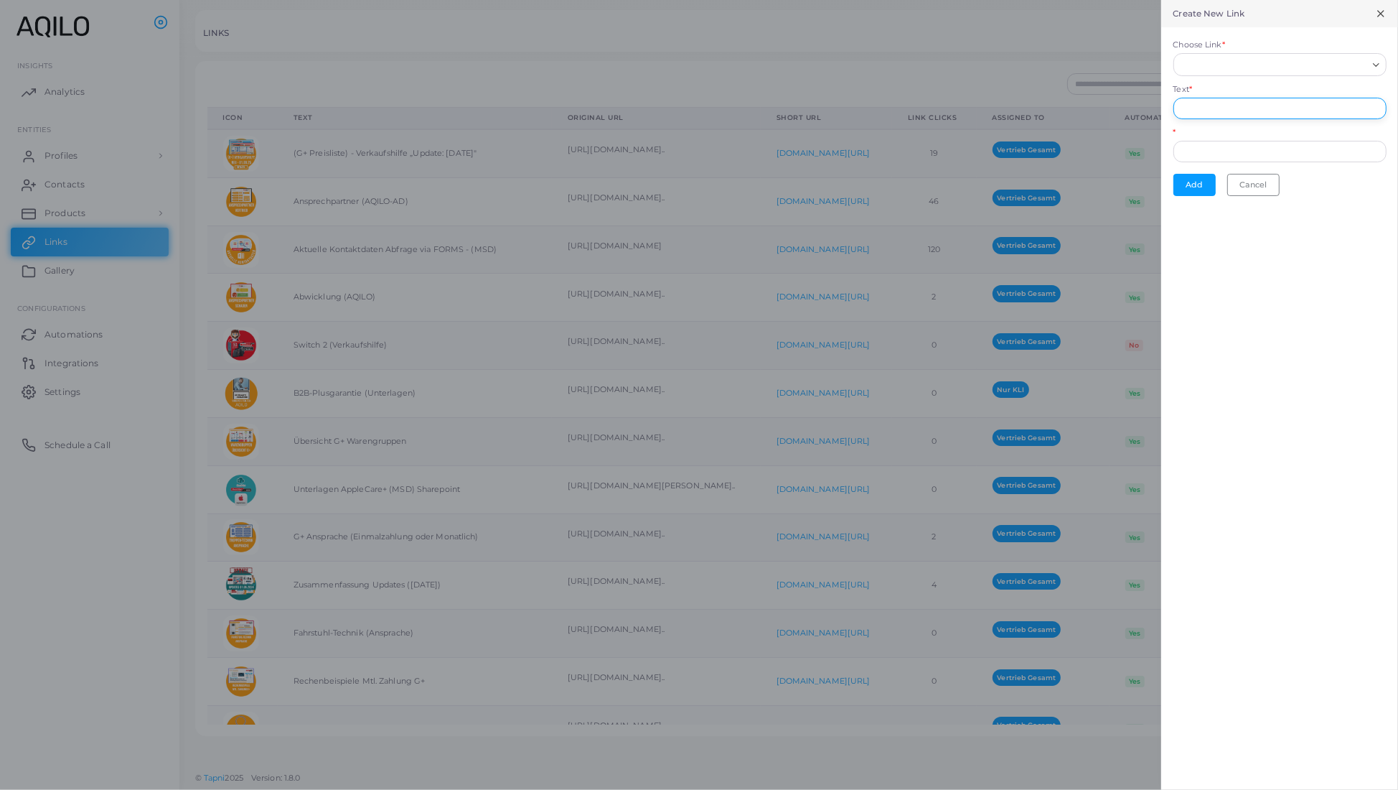
click at [1183, 119] on input "Text *" at bounding box center [1280, 109] width 213 height 22
click at [1182, 76] on div "Loading..." at bounding box center [1280, 64] width 213 height 23
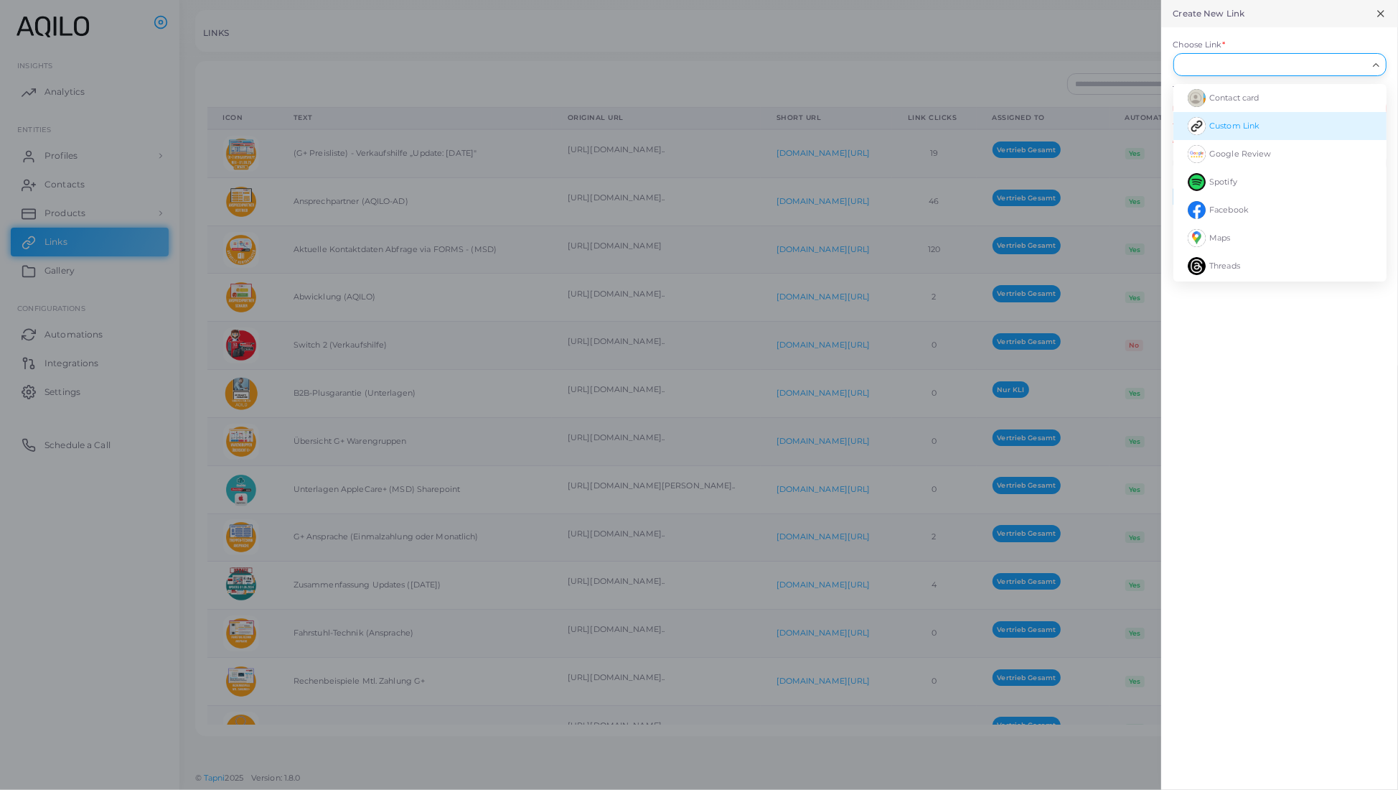
click at [1197, 128] on li "Custom Link" at bounding box center [1280, 126] width 213 height 28
type input "**********"
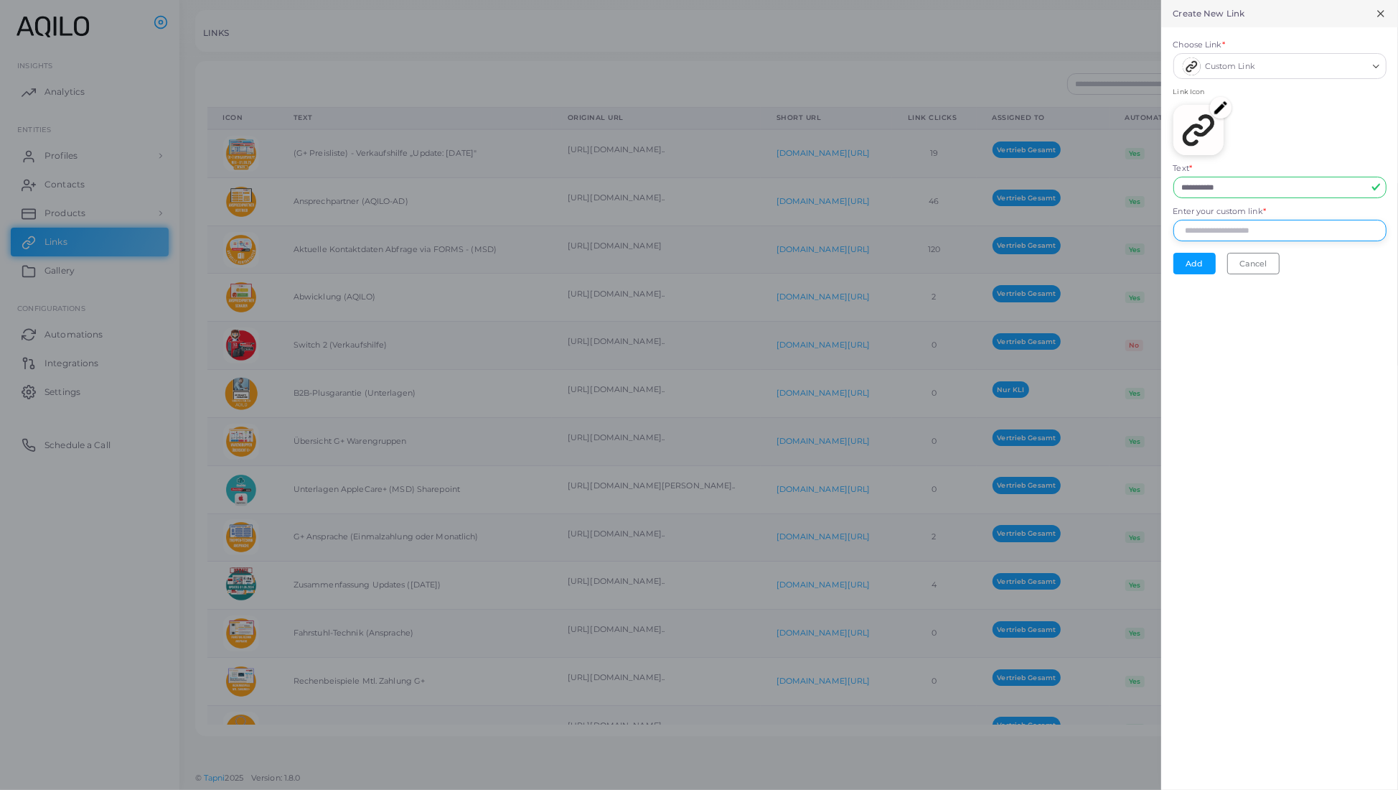
click at [1184, 241] on input "Enter your custom link *" at bounding box center [1280, 231] width 213 height 22
paste input "**********"
type input "**********"
click at [1185, 197] on input "**********" at bounding box center [1280, 188] width 213 height 22
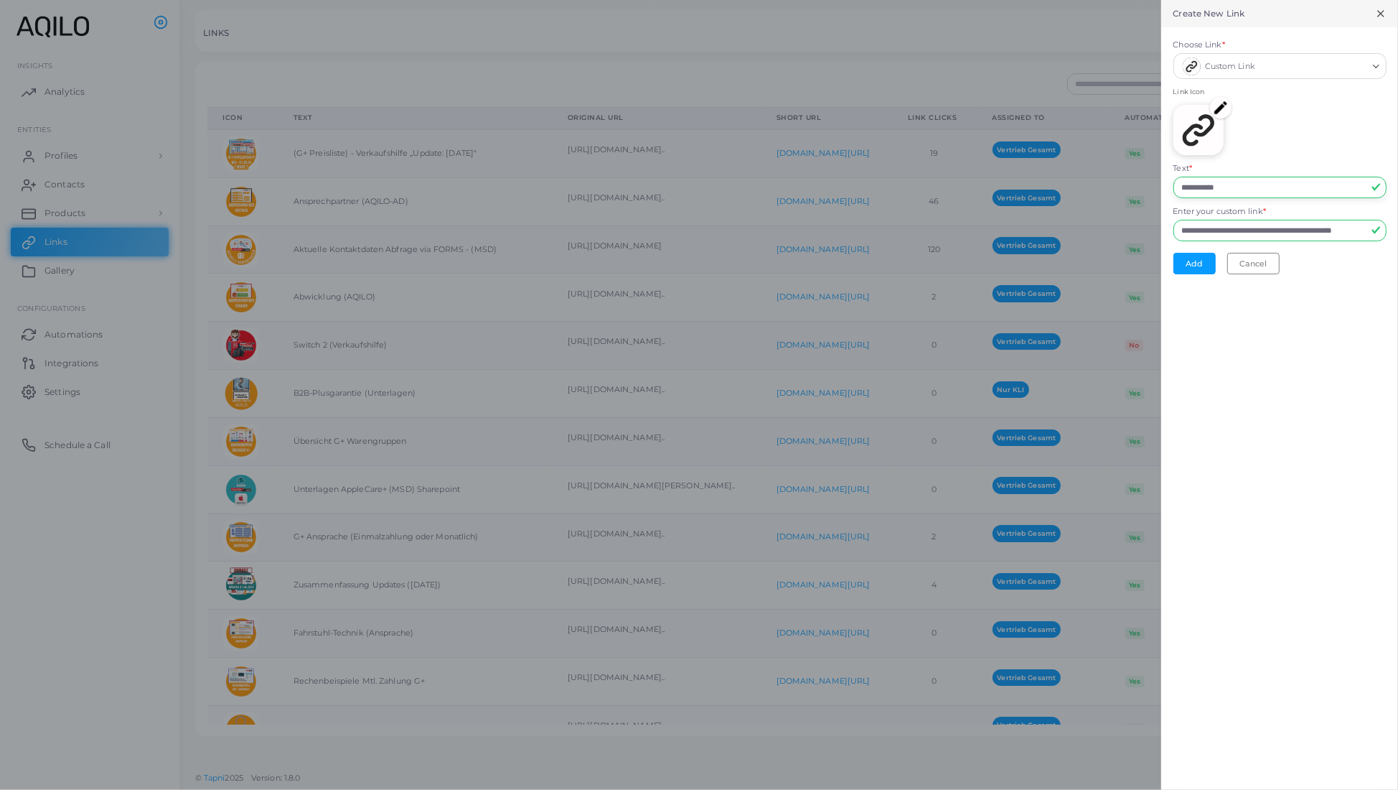
click at [1185, 197] on input "**********" at bounding box center [1280, 188] width 213 height 22
click at [1241, 198] on input "**********" at bounding box center [1280, 188] width 213 height 22
type input "**********"
click at [1174, 274] on button "Add" at bounding box center [1195, 264] width 42 height 22
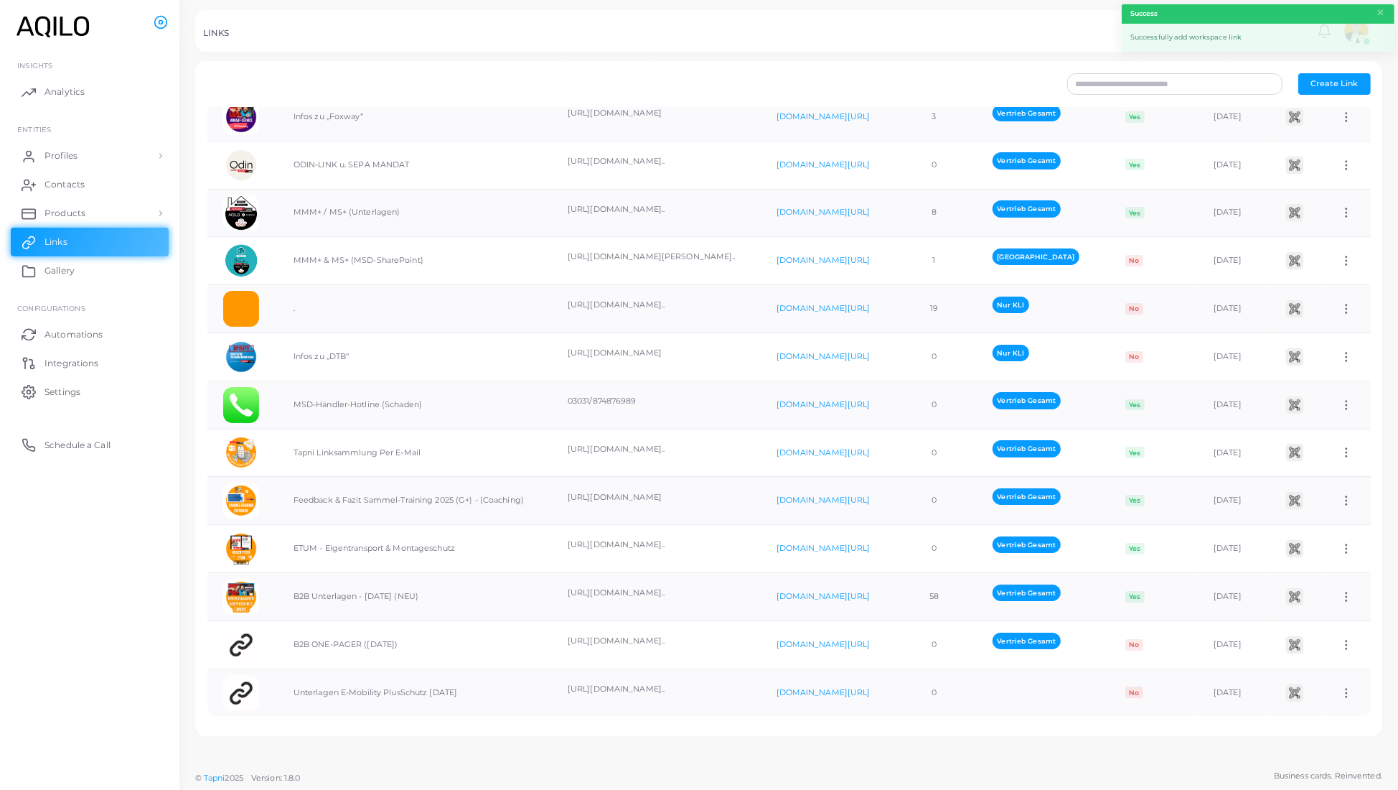
scroll to position [1, 0]
click at [552, 678] on td "[URL][DOMAIN_NAME].." at bounding box center [656, 691] width 209 height 47
click at [568, 688] on p "[URL][DOMAIN_NAME].." at bounding box center [656, 689] width 177 height 12
click at [240, 688] on img at bounding box center [241, 693] width 36 height 36
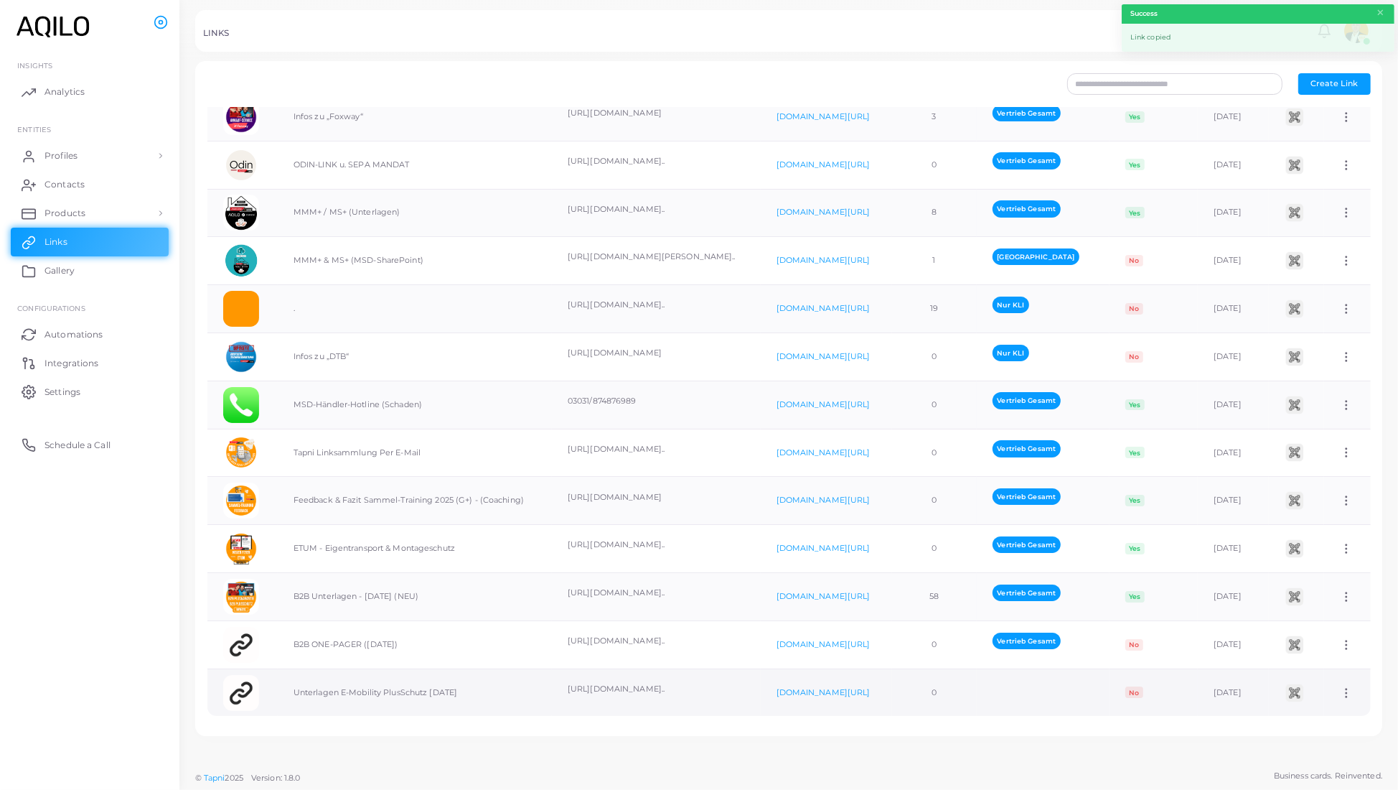
click at [1337, 693] on td "Assign to Team Edit Link Delete Link" at bounding box center [1347, 691] width 47 height 47
click at [1340, 691] on icon at bounding box center [1346, 692] width 13 height 13
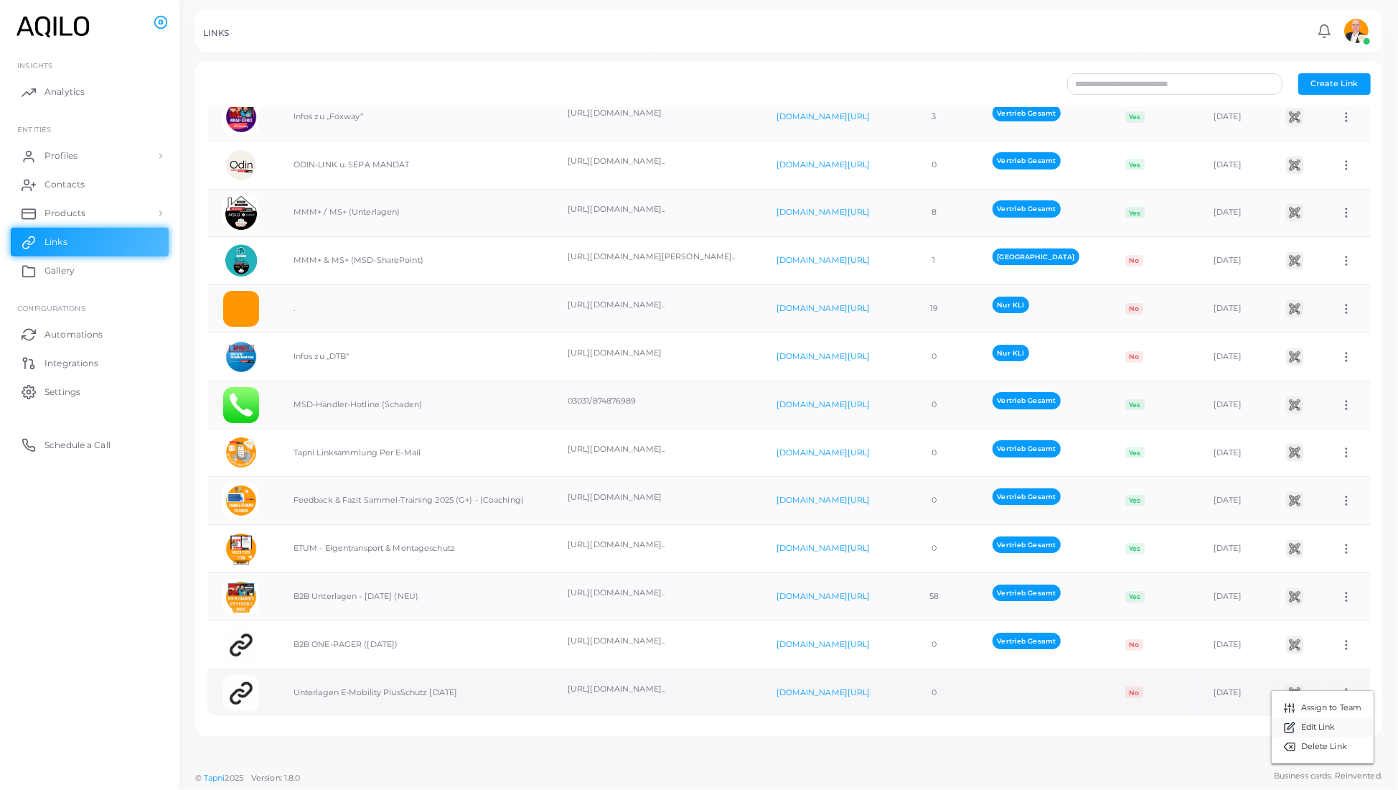
click at [1332, 729] on span "Edit Link" at bounding box center [1318, 726] width 34 height 11
type input "**********"
click at [1332, 0] on div "**********" at bounding box center [699, 0] width 1398 height 0
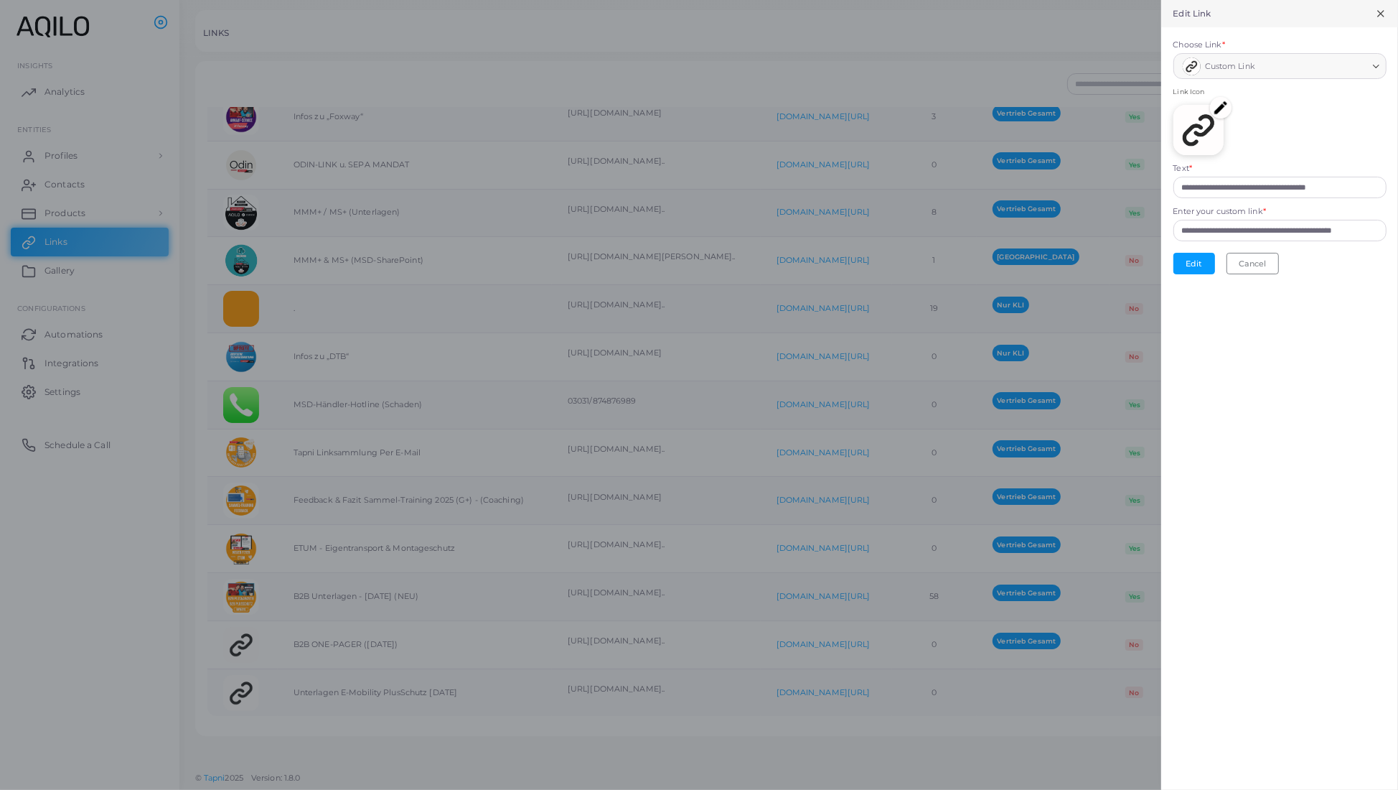
click at [1210, 116] on img at bounding box center [1221, 108] width 22 height 22
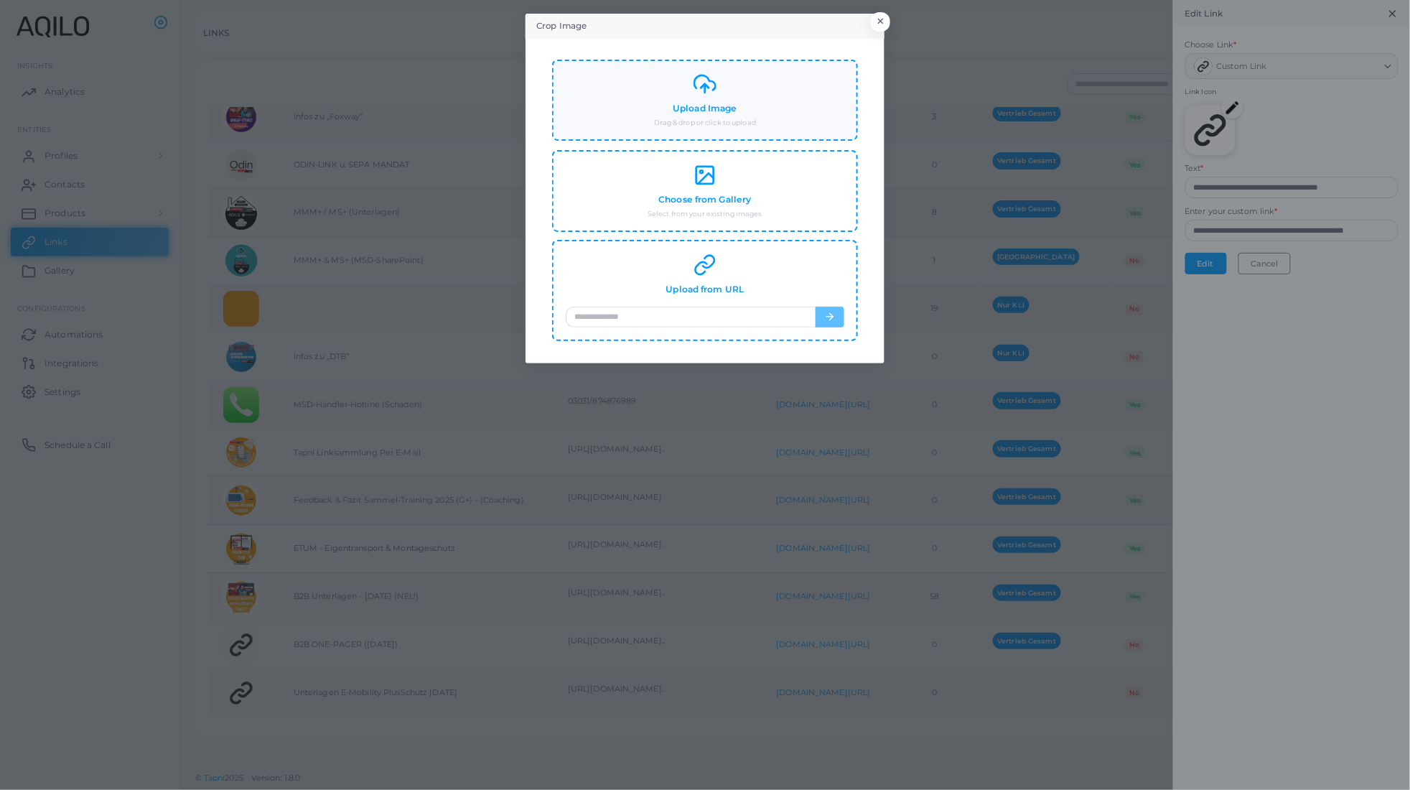
click at [704, 95] on icon at bounding box center [704, 84] width 23 height 23
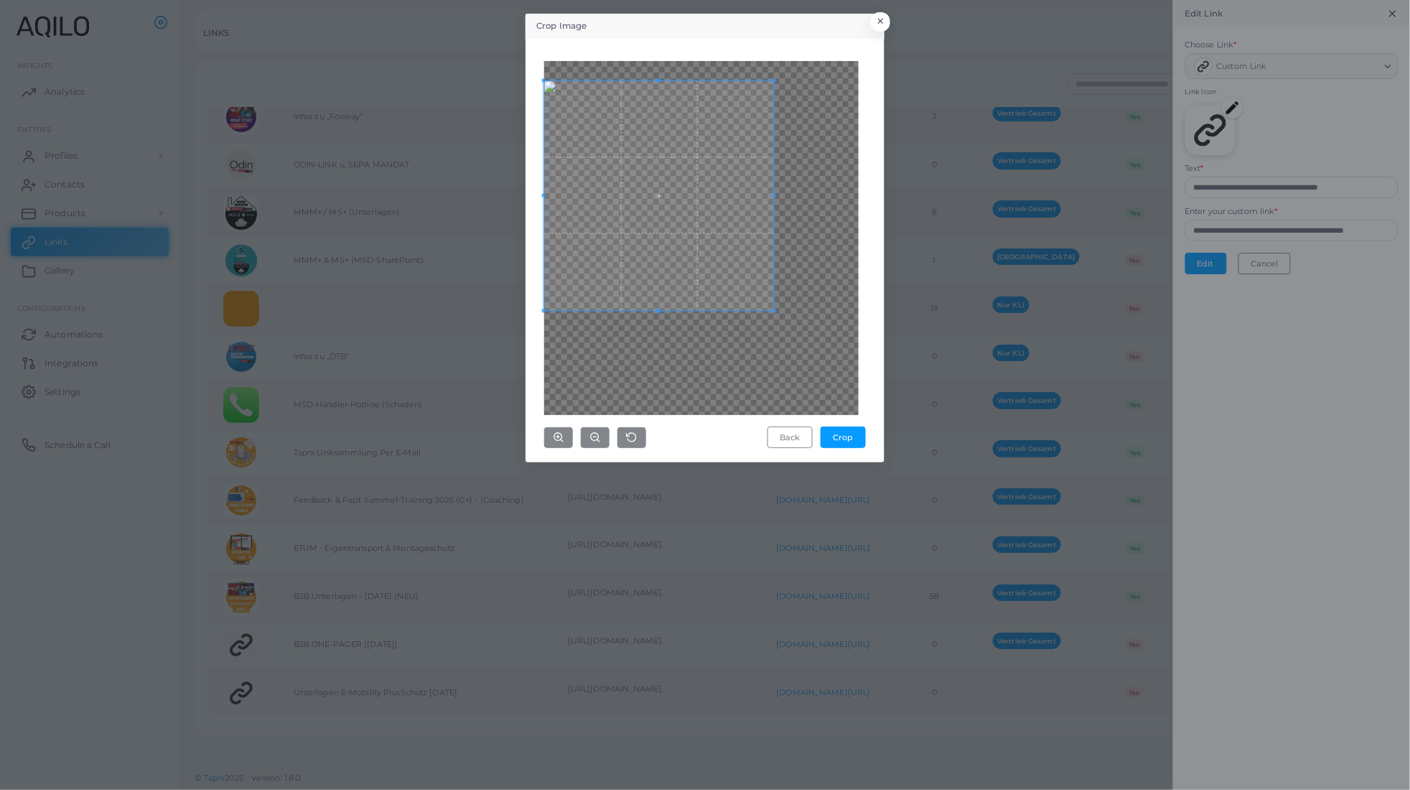
click at [470, 202] on div "Crop Image × Back Crop" at bounding box center [705, 395] width 1410 height 790
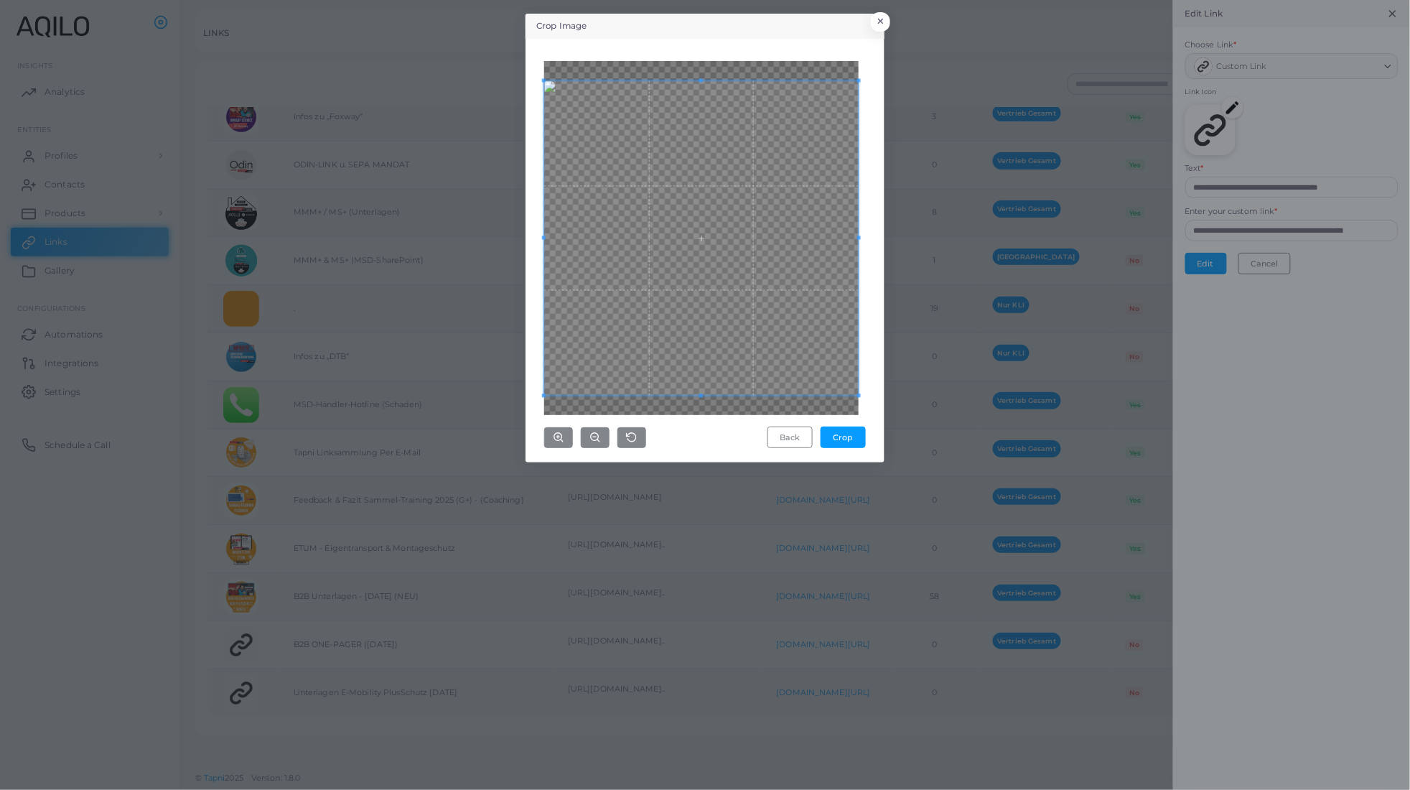
click at [976, 525] on div "Crop Image × Back Crop" at bounding box center [705, 395] width 1410 height 790
click at [795, 341] on span at bounding box center [701, 237] width 314 height 314
click at [831, 446] on button "Crop" at bounding box center [843, 437] width 45 height 22
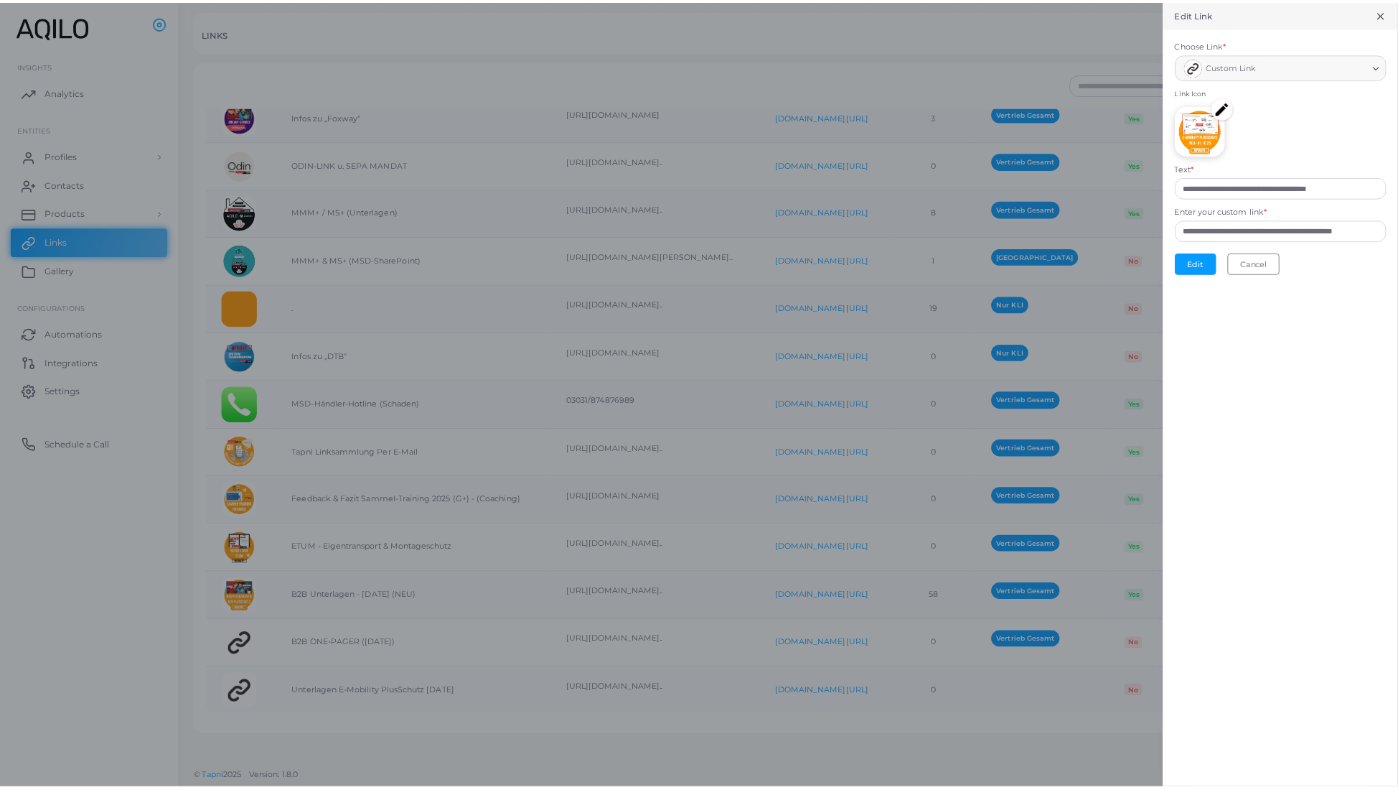
scroll to position [0, 21]
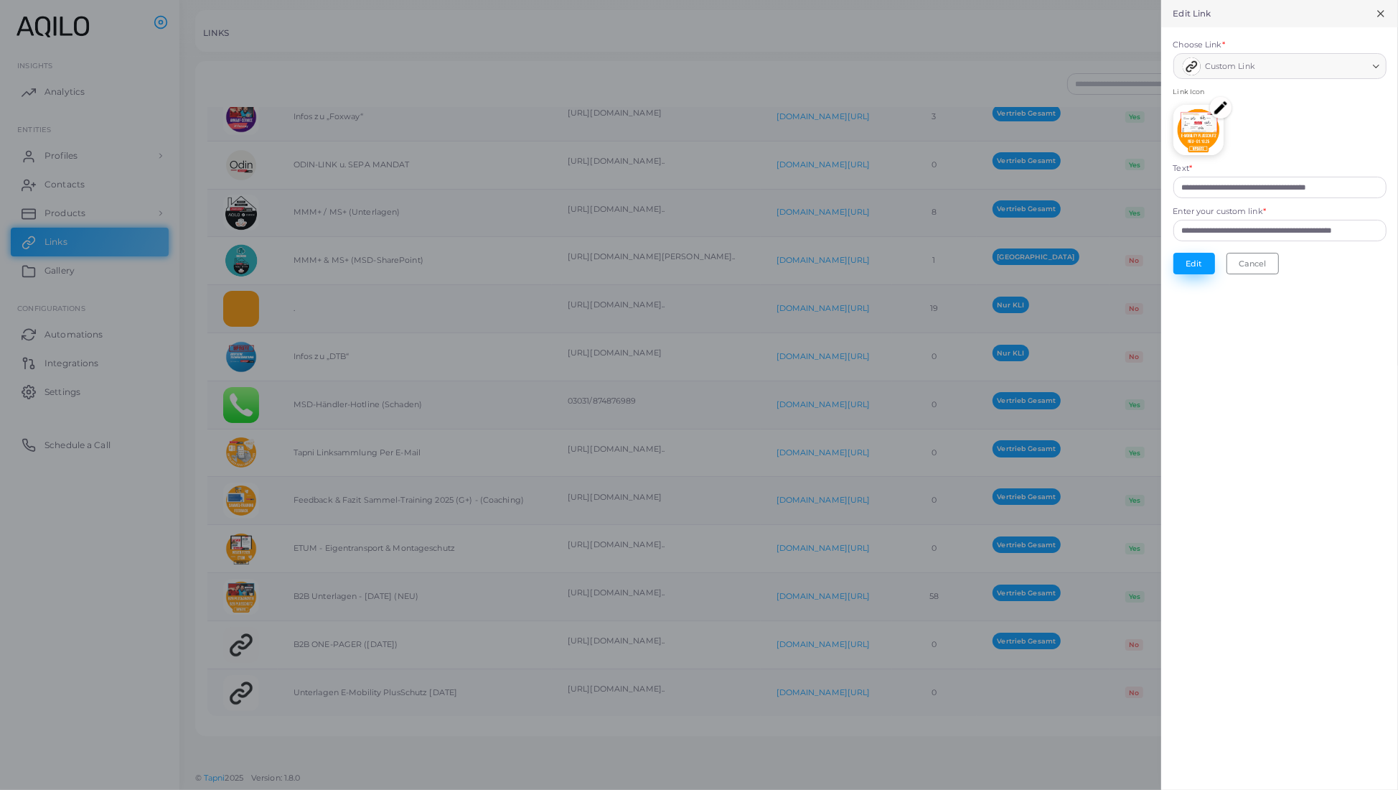
click at [1174, 274] on button "Edit" at bounding box center [1195, 264] width 42 height 22
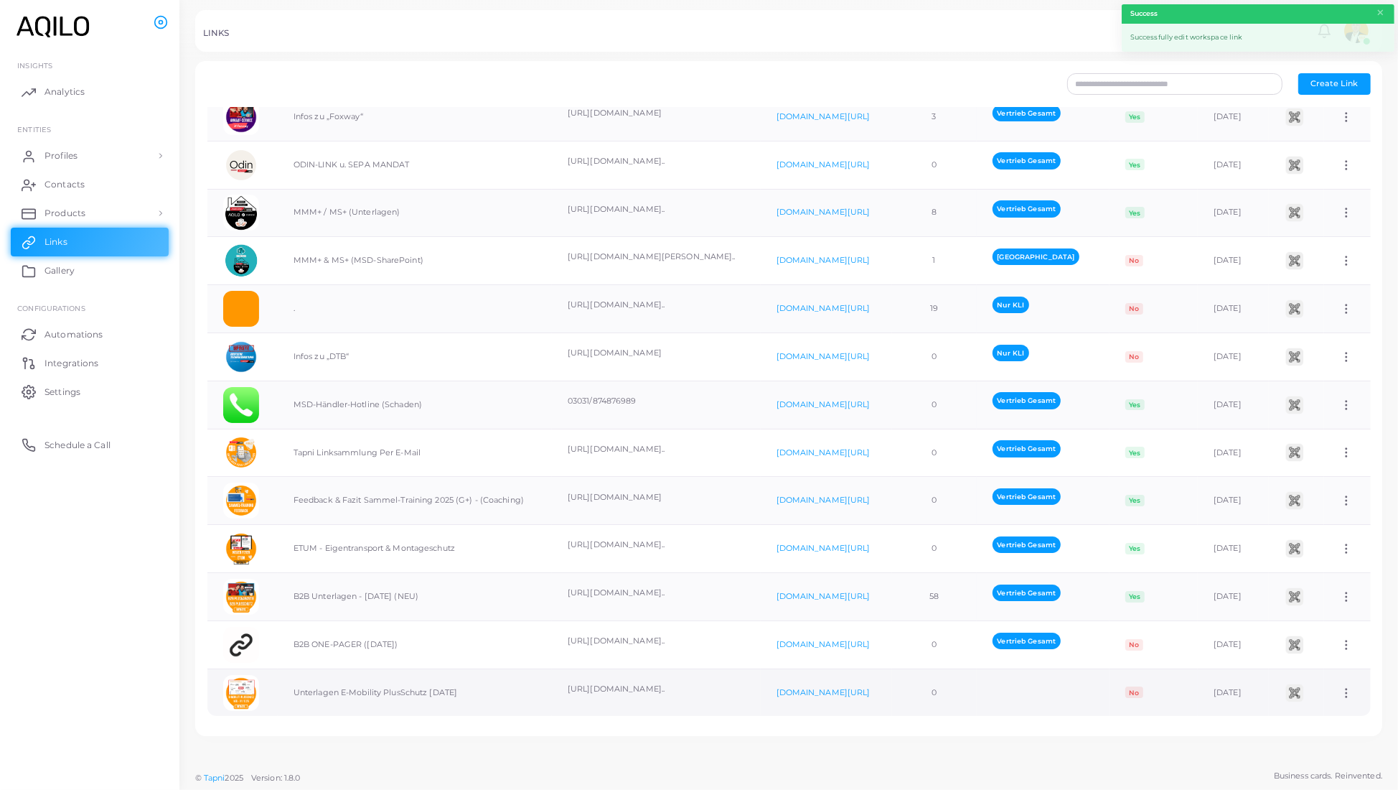
click at [1340, 693] on icon at bounding box center [1346, 692] width 13 height 13
click at [1333, 711] on span "Assign to Team" at bounding box center [1331, 707] width 61 height 11
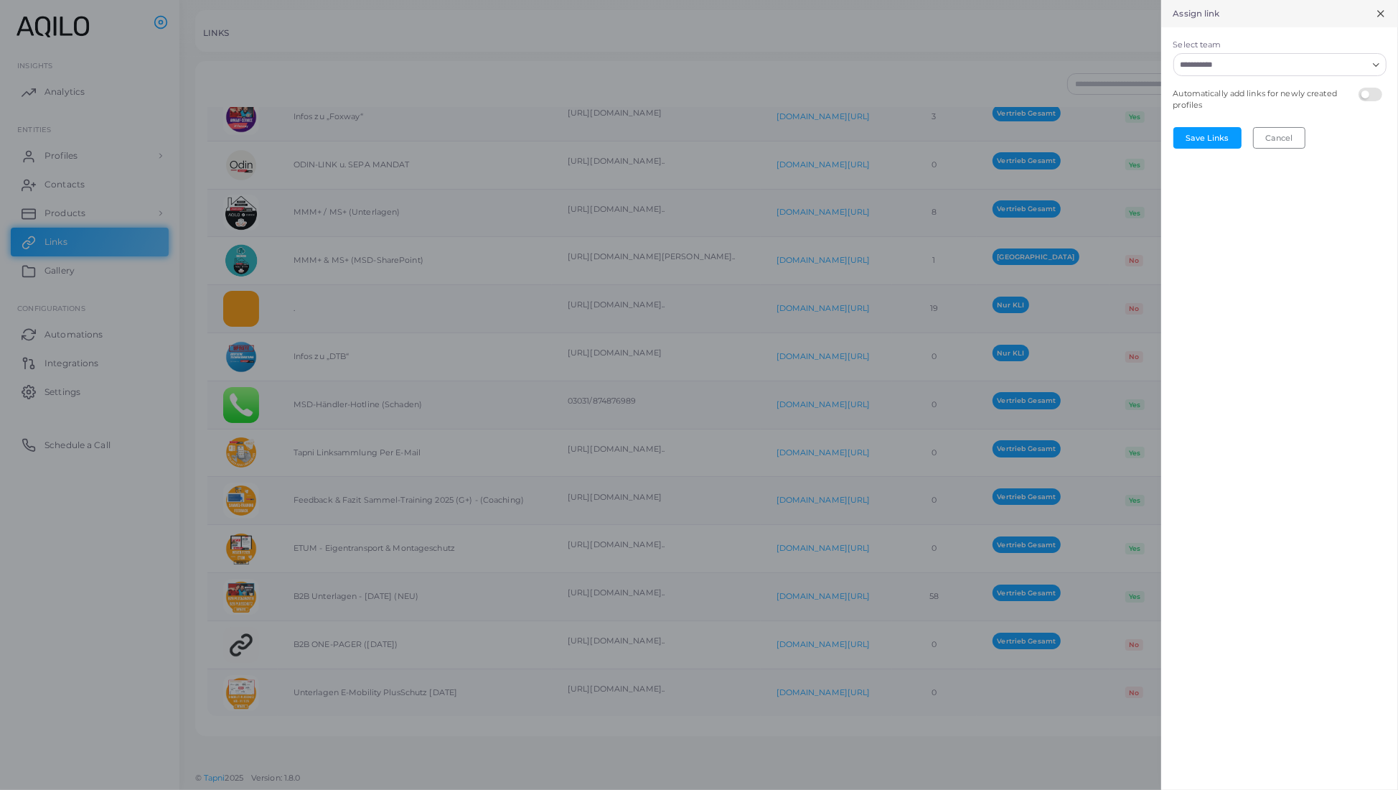
click at [1337, 73] on input "Select team" at bounding box center [1272, 65] width 192 height 16
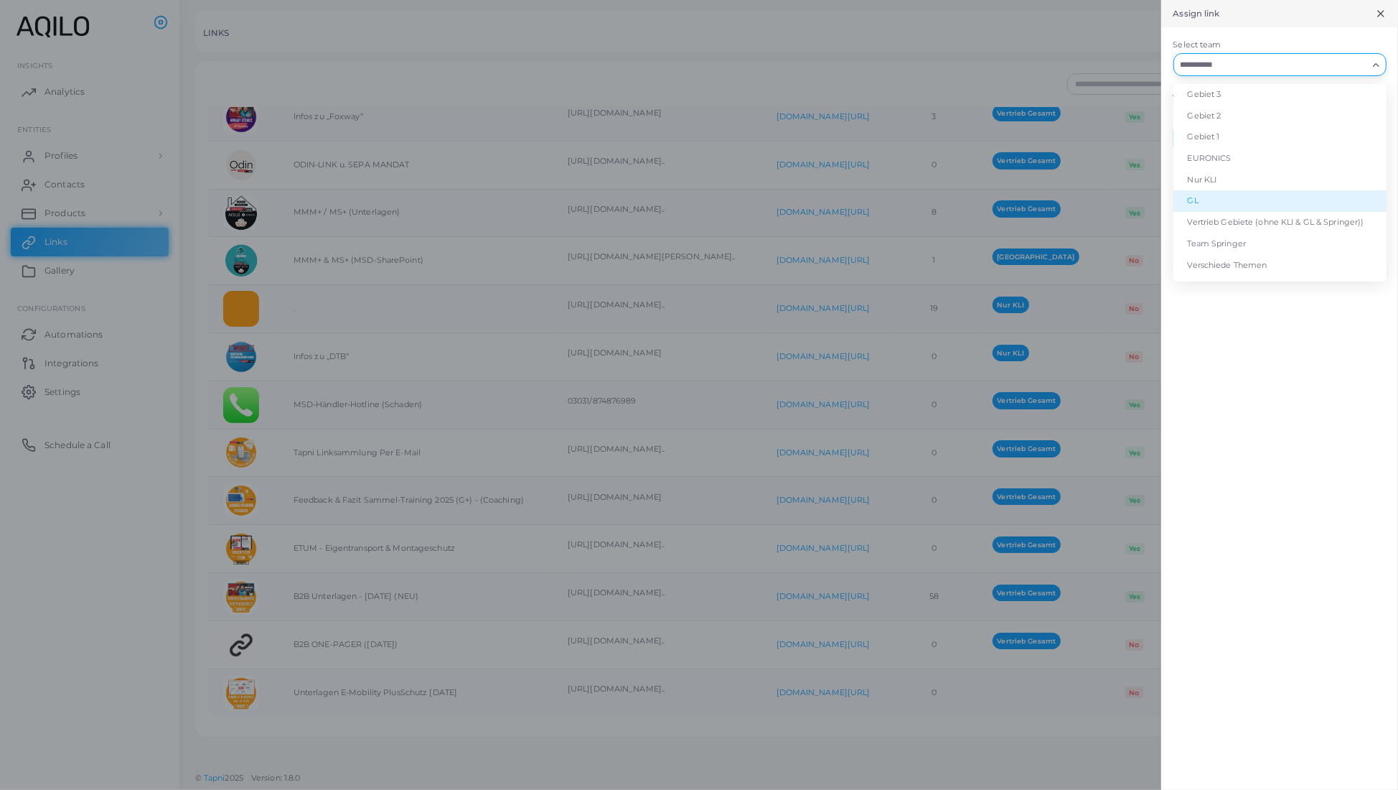
scroll to position [188, 0]
click at [1200, 258] on li "Vertrieb Gesamt" at bounding box center [1280, 250] width 213 height 22
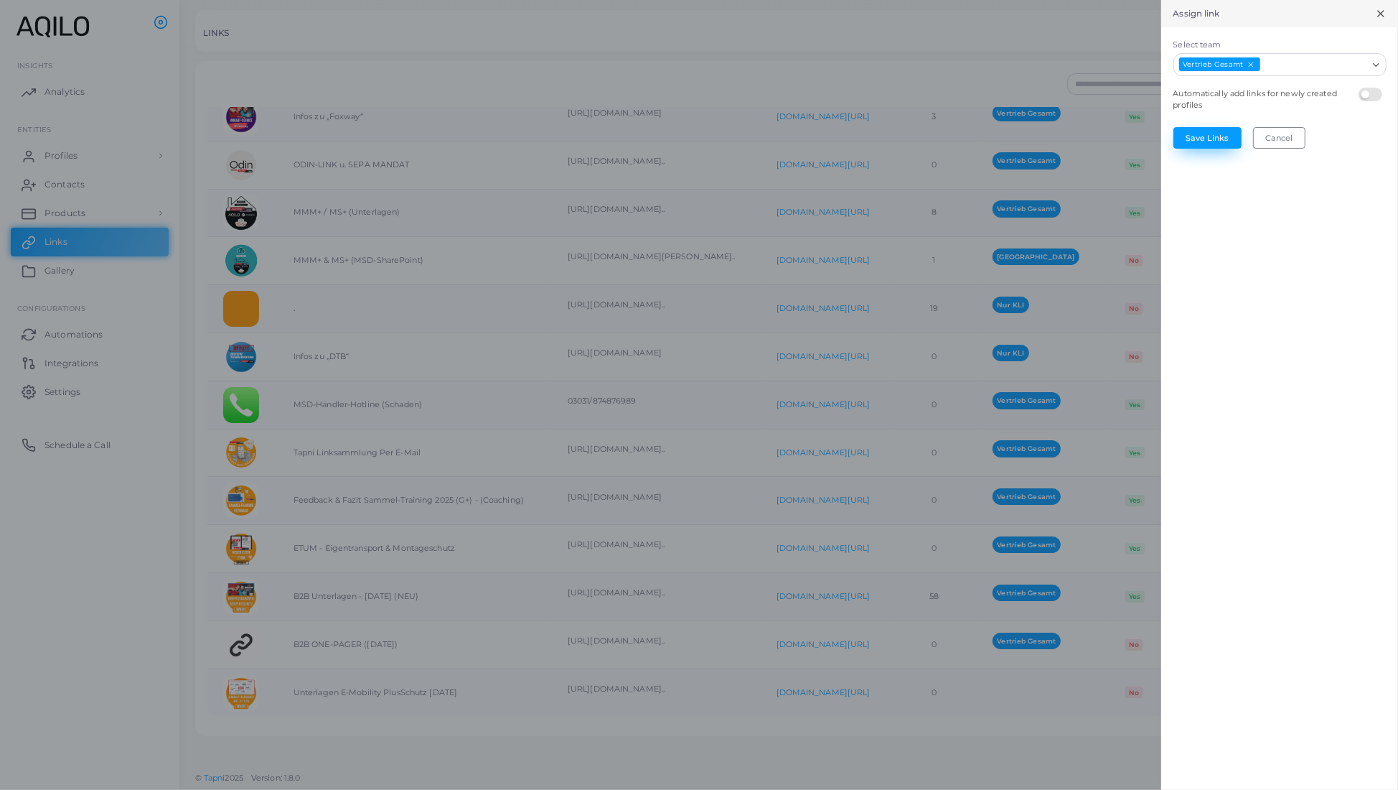
click at [1195, 149] on button "Save Links" at bounding box center [1208, 138] width 68 height 22
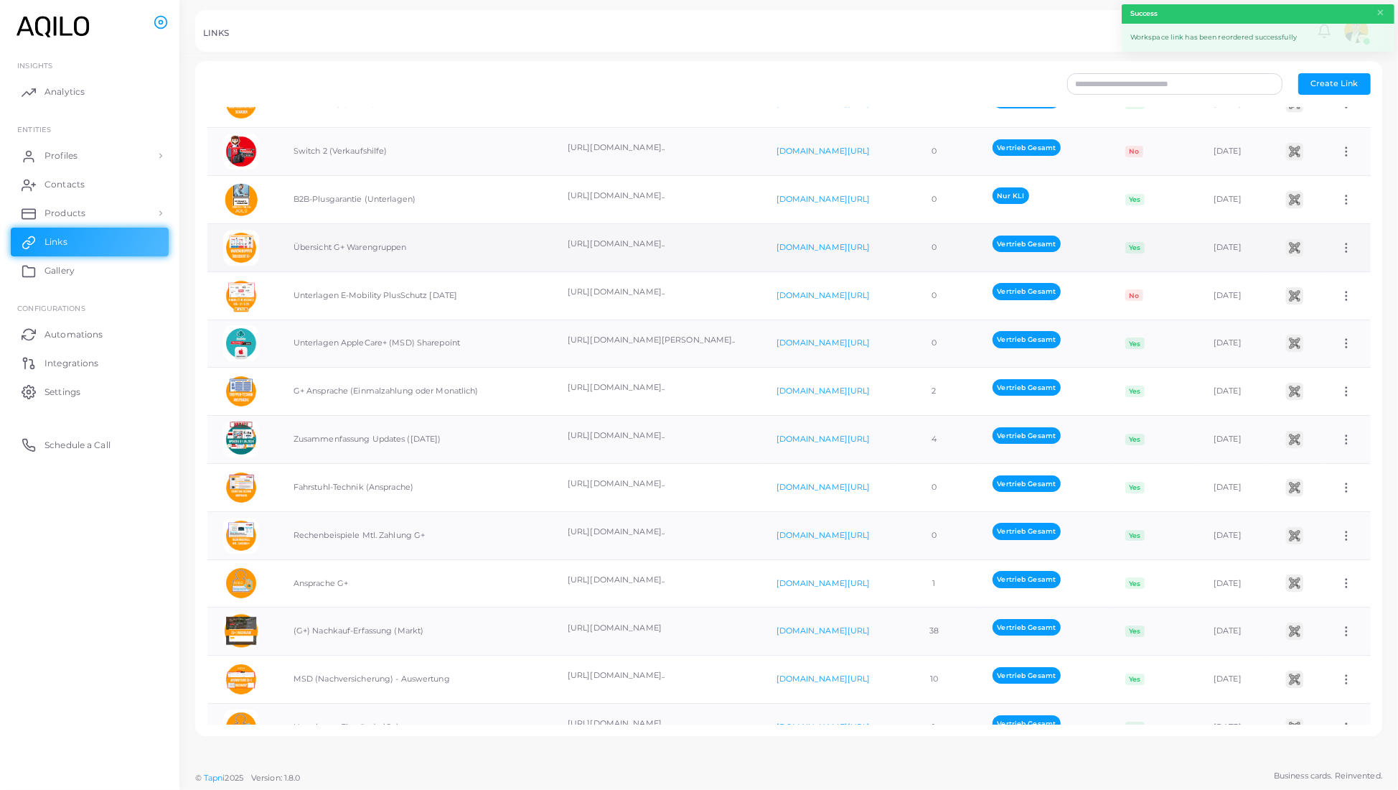
scroll to position [75, 0]
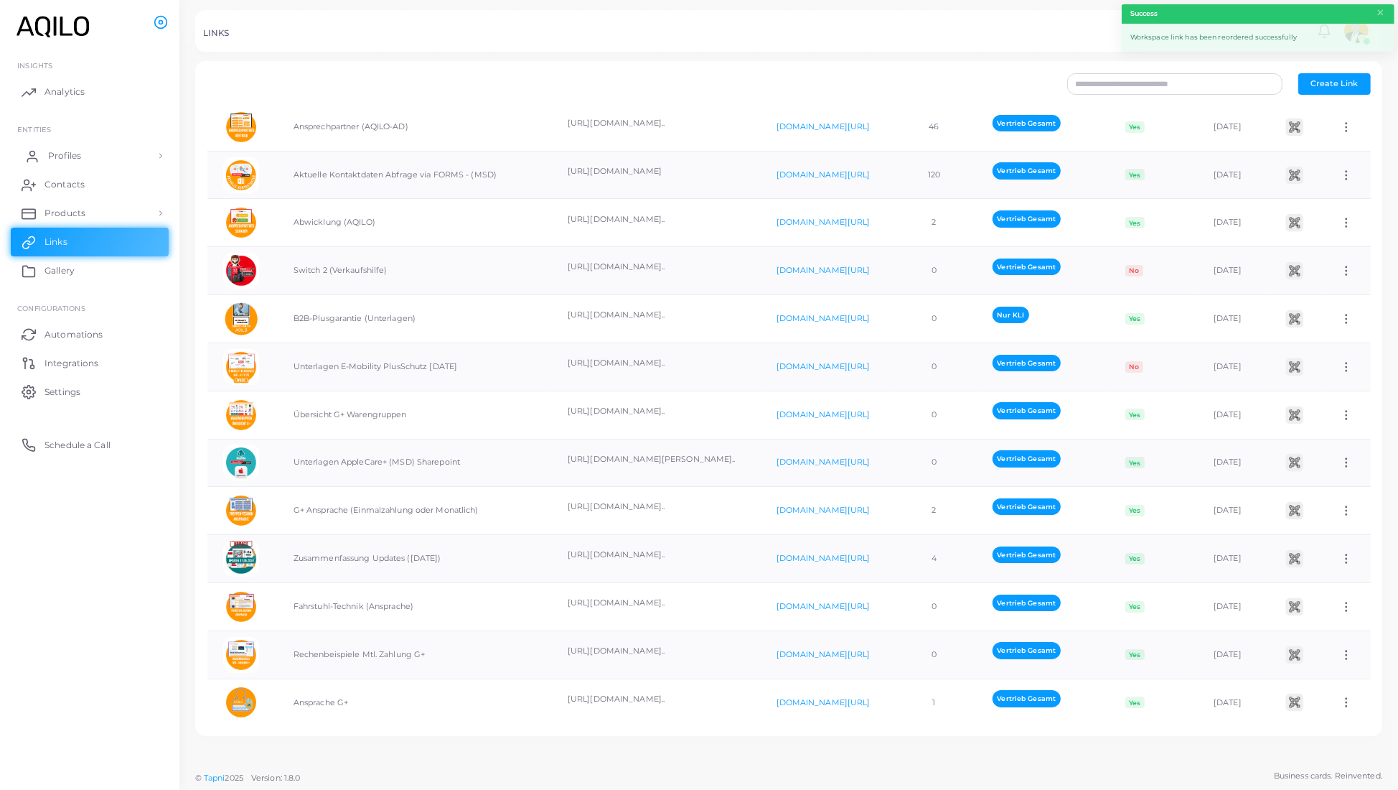
click at [52, 162] on span "Profiles" at bounding box center [64, 155] width 33 height 13
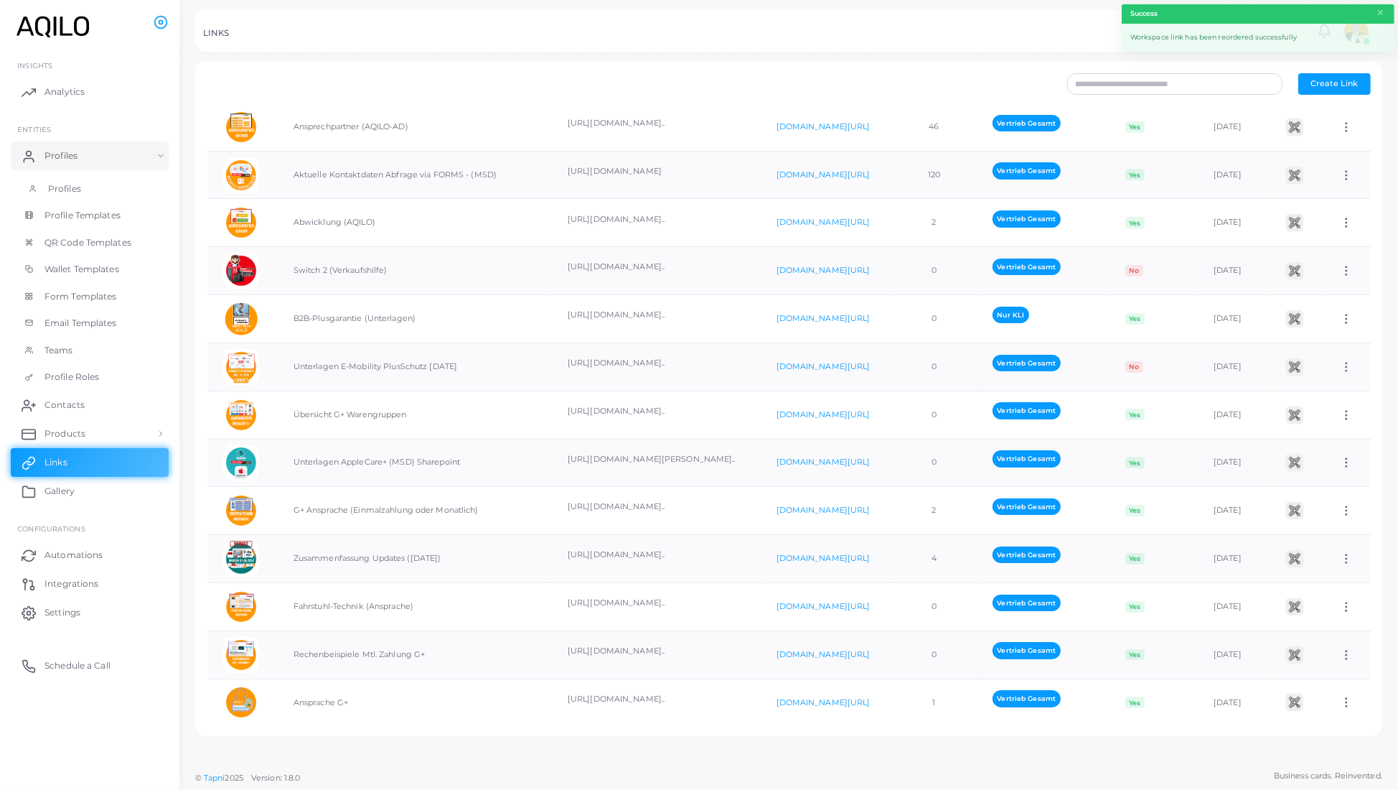
click at [65, 195] on span "Profiles" at bounding box center [64, 188] width 33 height 13
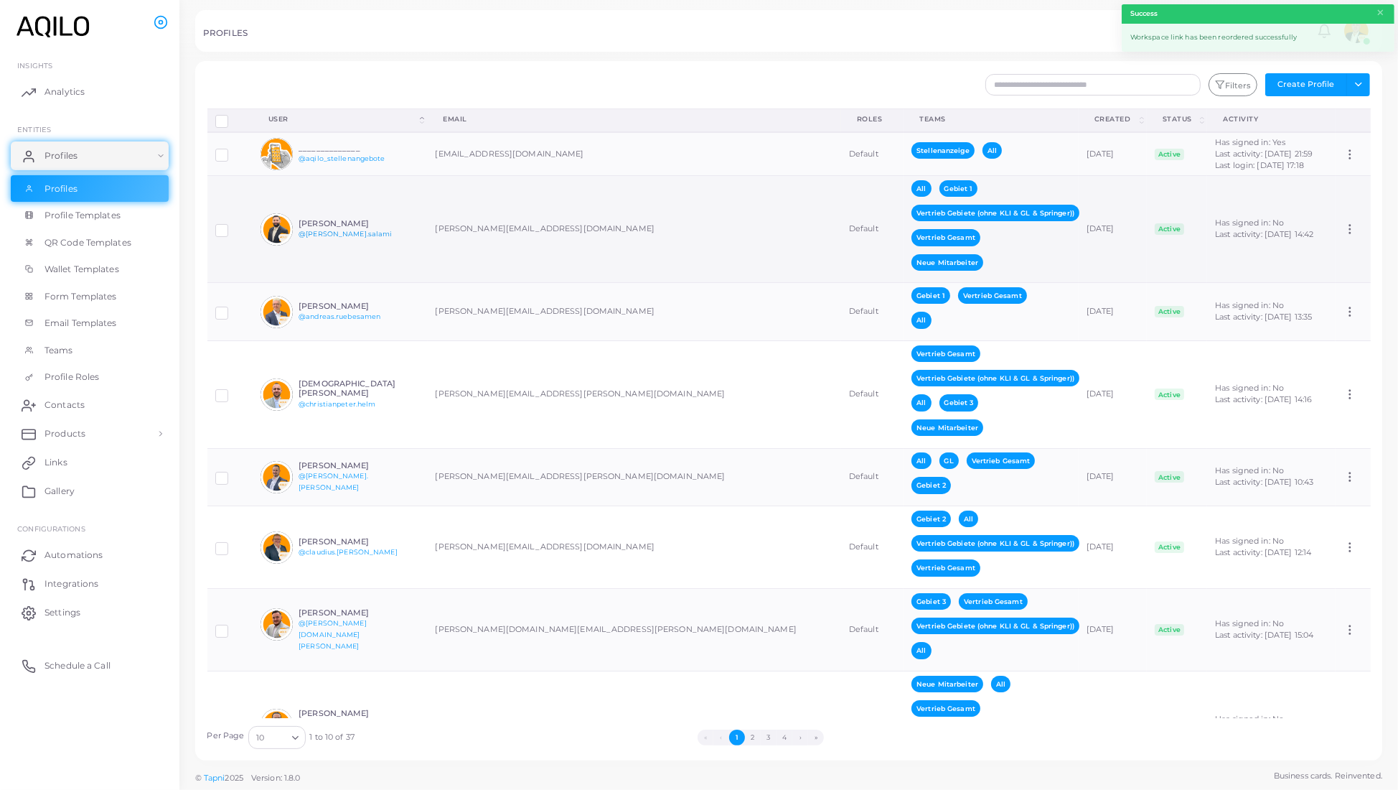
click at [332, 238] on link "@[PERSON_NAME].salami" at bounding box center [345, 234] width 93 height 8
